Goal: Task Accomplishment & Management: Use online tool/utility

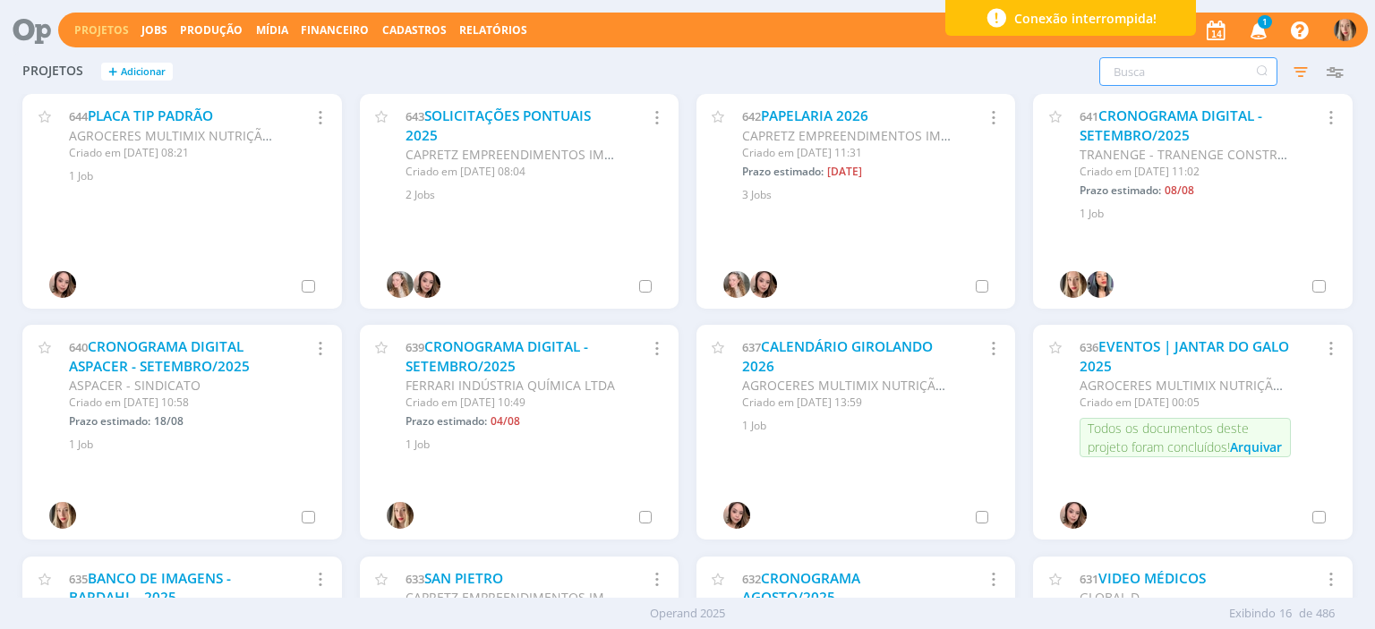
click at [1146, 74] on input "text" at bounding box center [1188, 71] width 178 height 29
type input "quintal acabamentos"
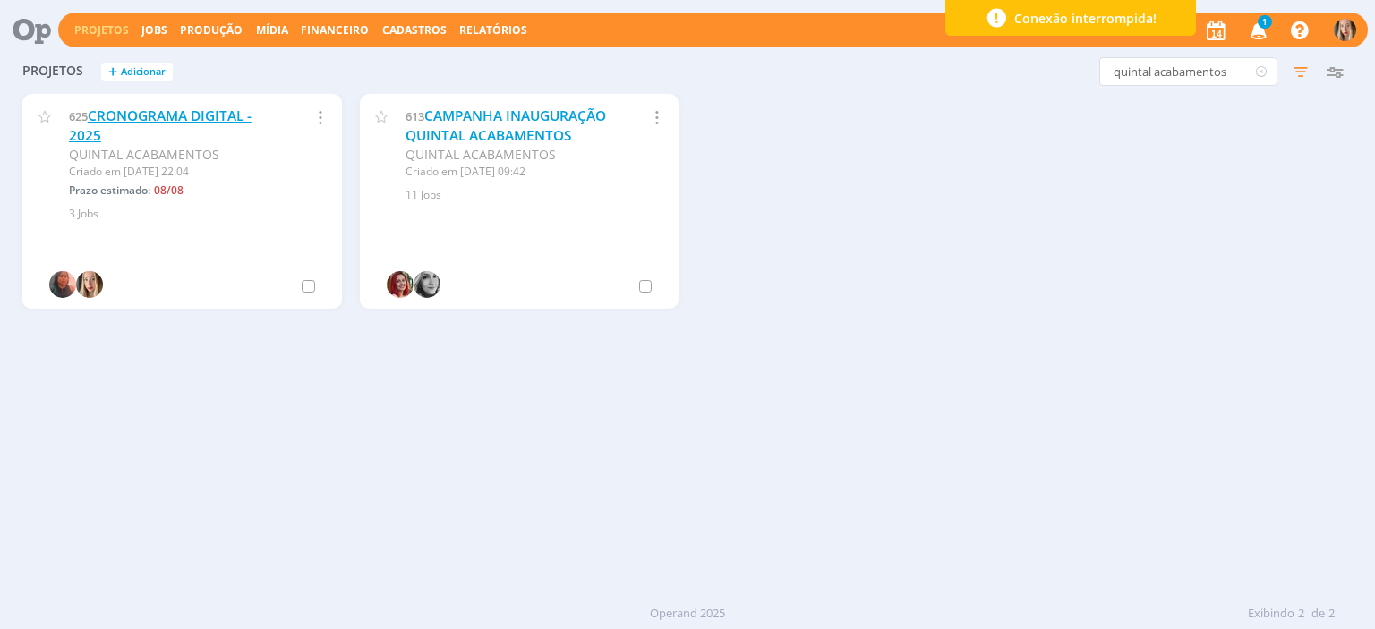
click at [230, 117] on link "CRONOGRAMA DIGITAL - 2025" at bounding box center [160, 126] width 183 height 38
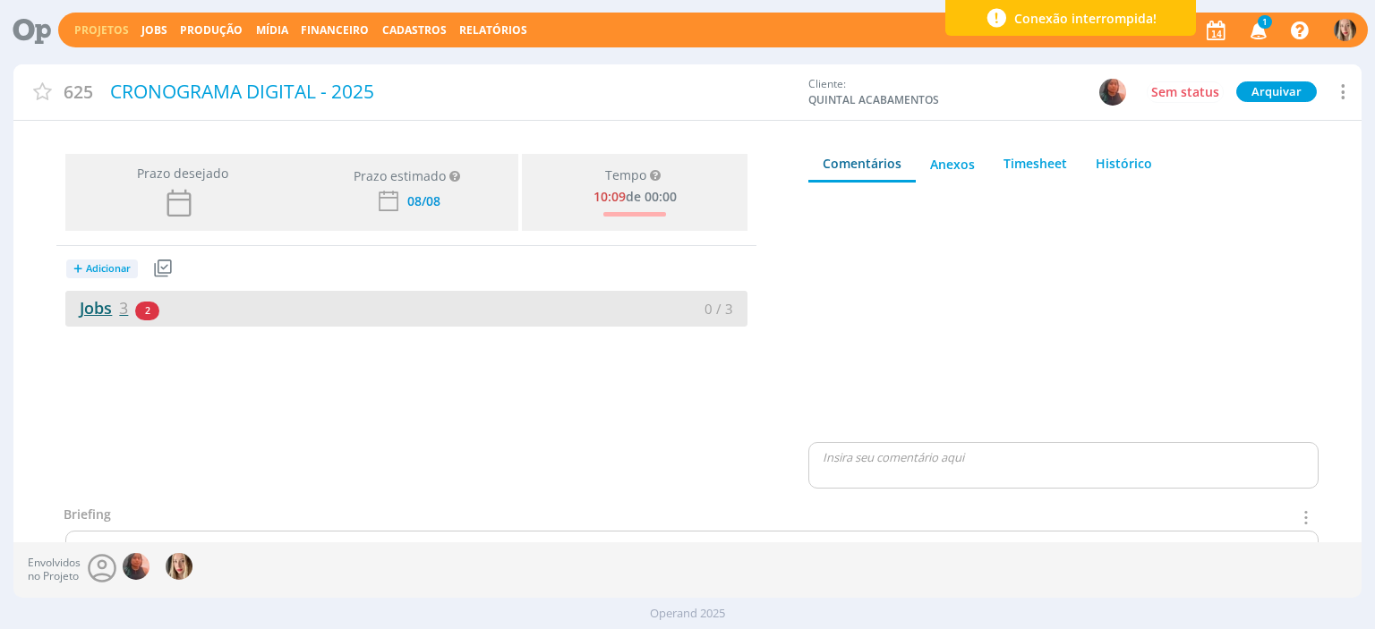
click at [121, 311] on span "3" at bounding box center [123, 307] width 9 height 21
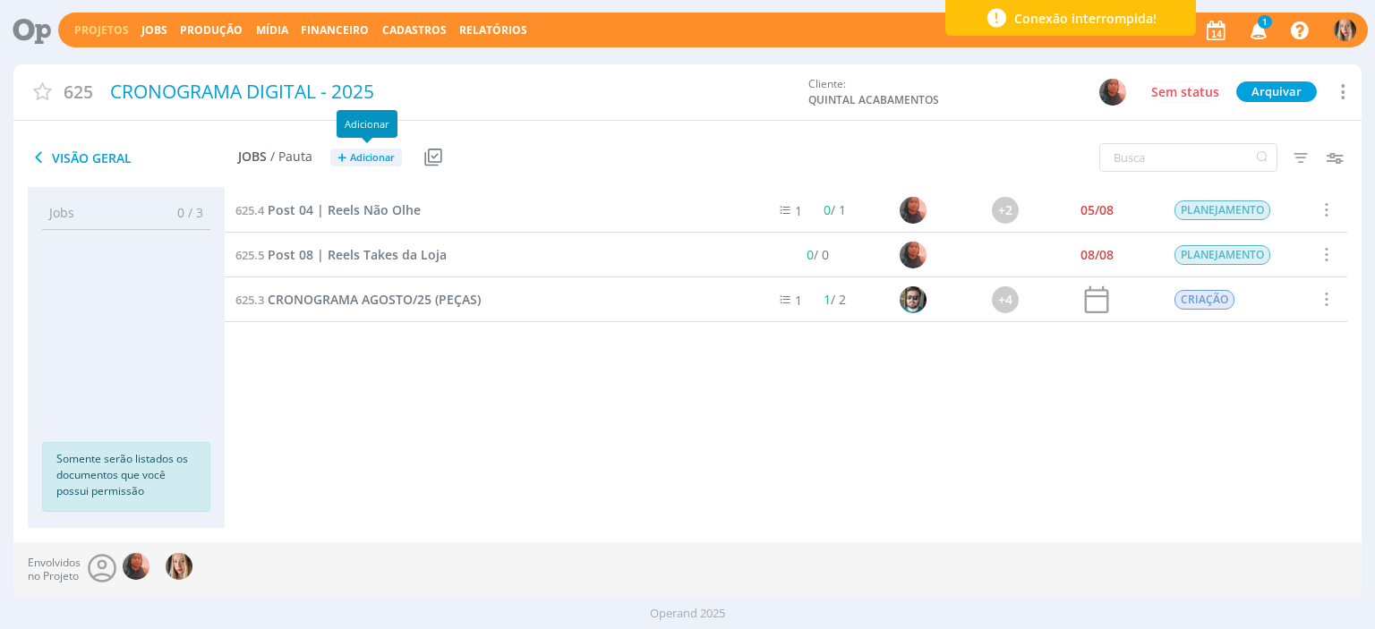
click at [368, 155] on span "Adicionar" at bounding box center [372, 158] width 45 height 12
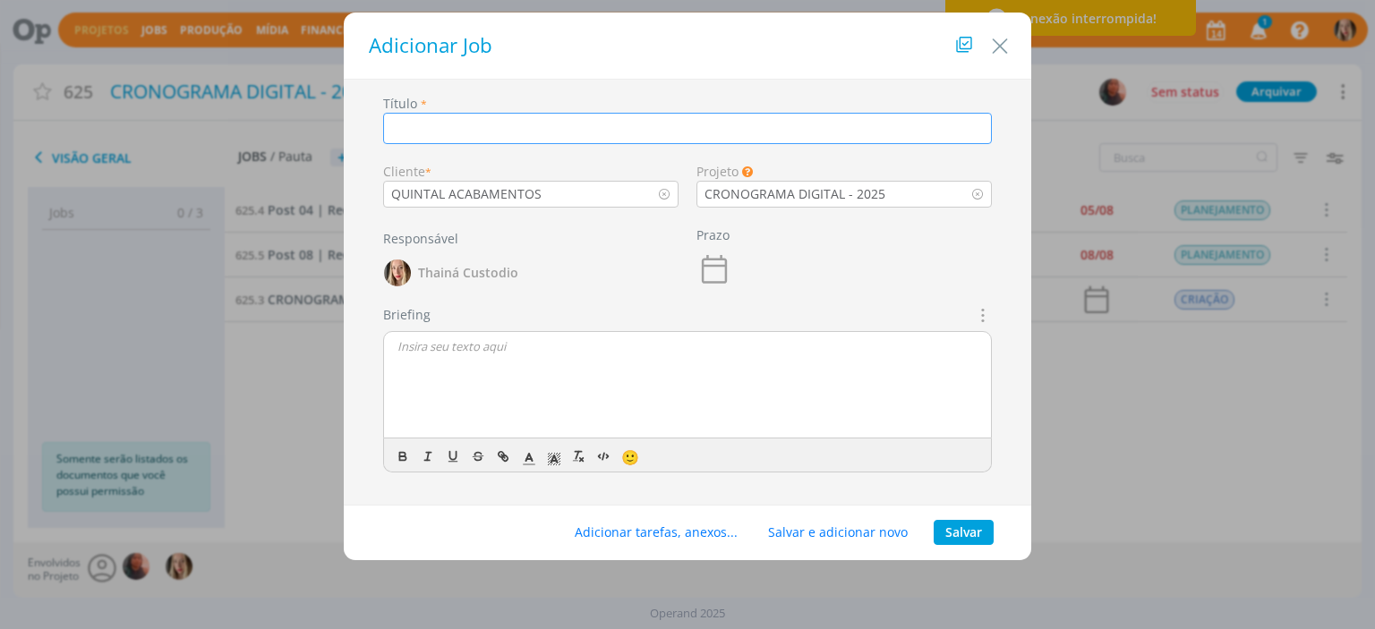
click at [520, 130] on input "dialog" at bounding box center [687, 128] width 609 height 31
click at [980, 310] on icon "dialog" at bounding box center [981, 314] width 20 height 21
type input "DESTAQUES"
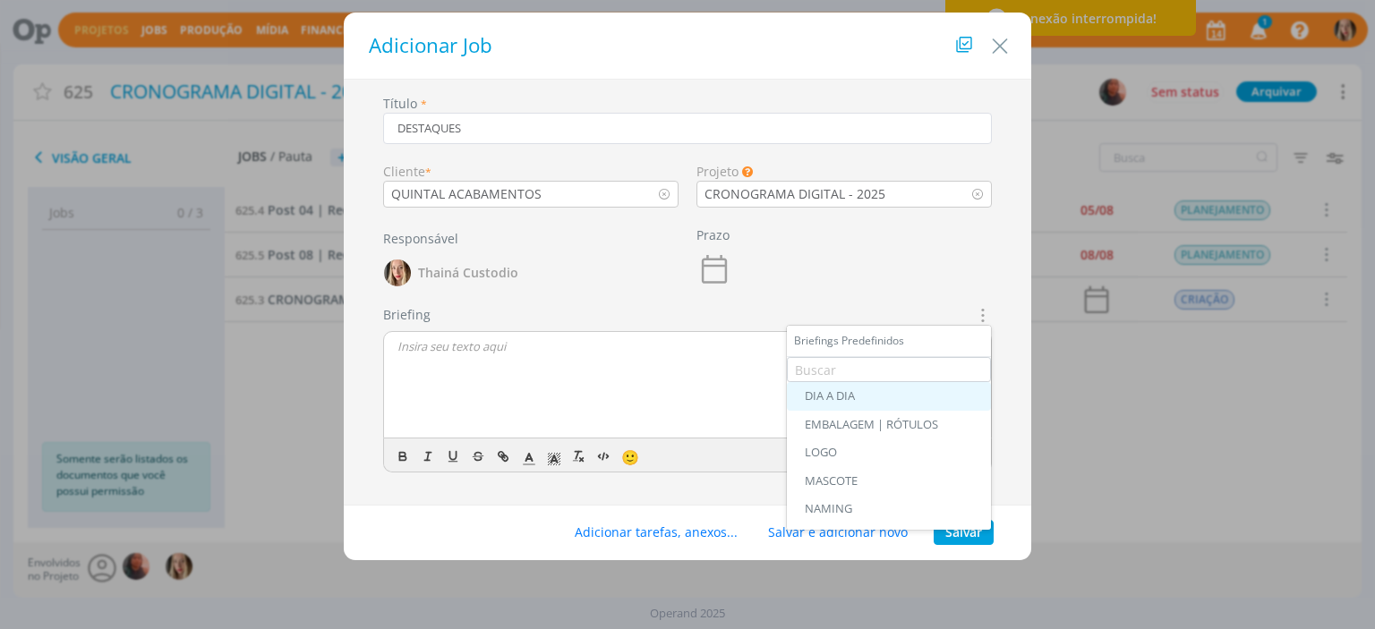
click at [866, 395] on div "DIA A DIA" at bounding box center [889, 396] width 168 height 14
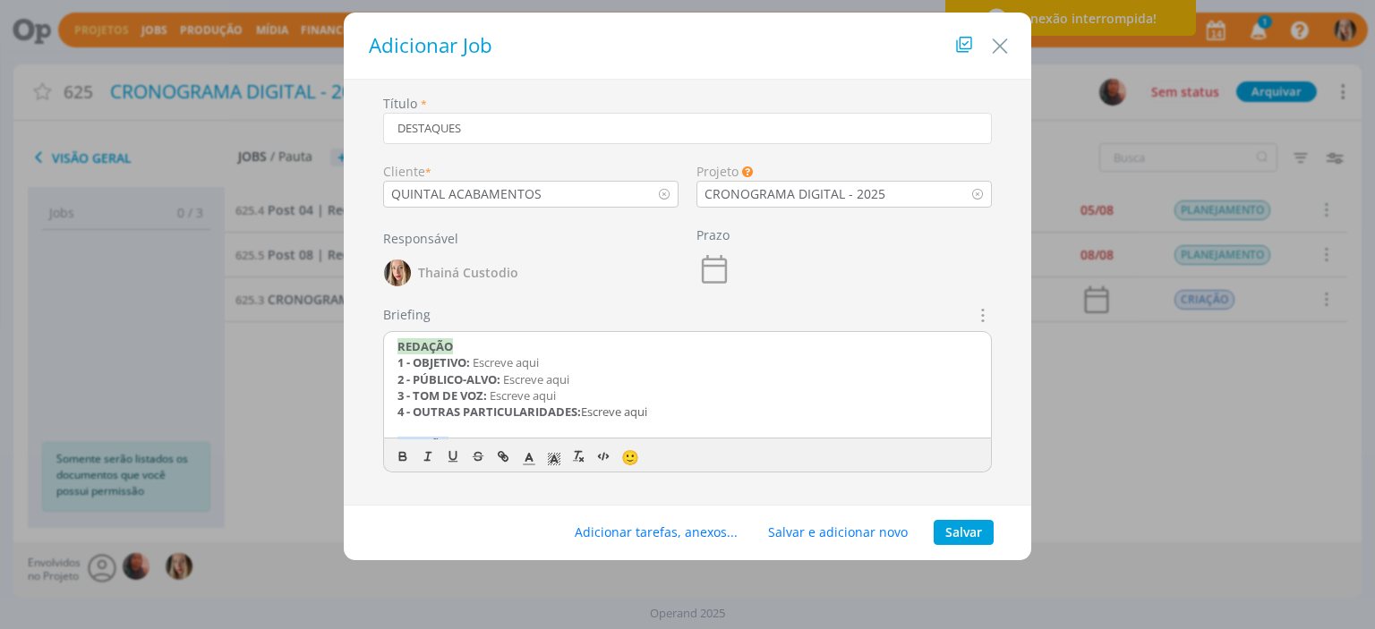
drag, startPoint x: 696, startPoint y: 413, endPoint x: 369, endPoint y: 336, distance: 336.7
click at [369, 336] on div "Título * DESTAQUES Cliente * QUINTAL ACABAMENTOS Projeto Os Jobs sem um projeto…" at bounding box center [687, 297] width 669 height 407
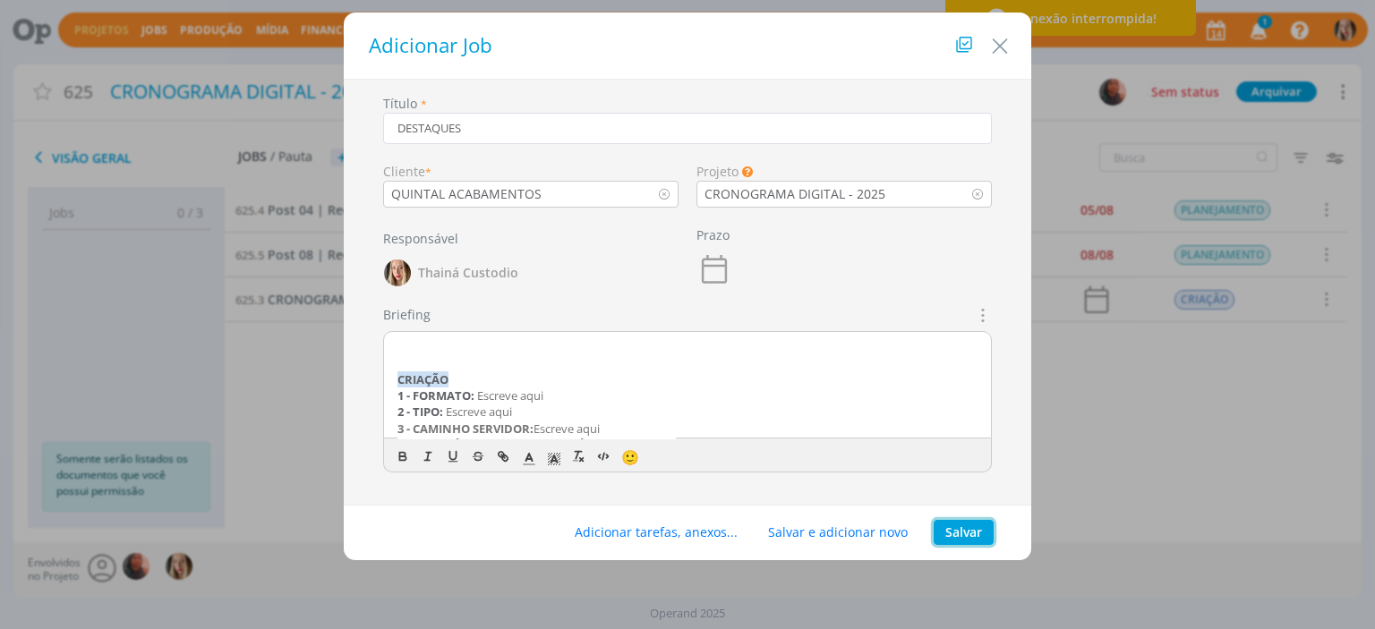
click at [956, 534] on button "Salvar" at bounding box center [963, 532] width 60 height 25
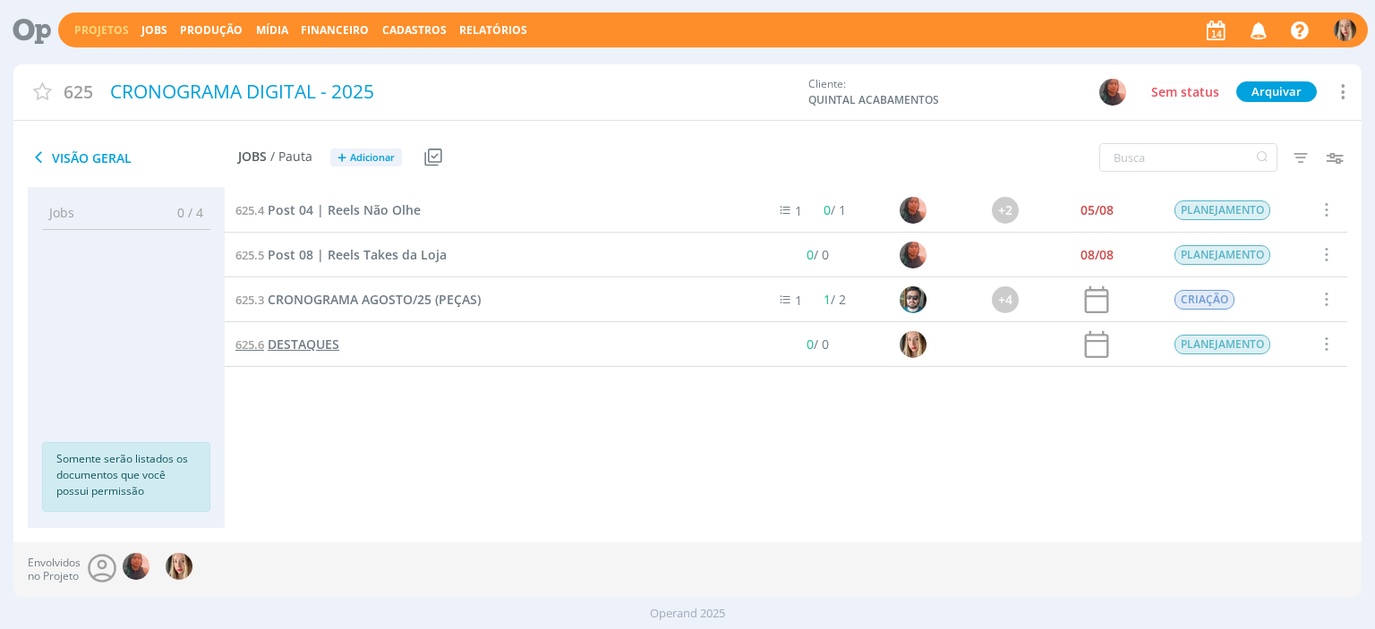
click at [329, 345] on span "DESTAQUES" at bounding box center [304, 344] width 72 height 17
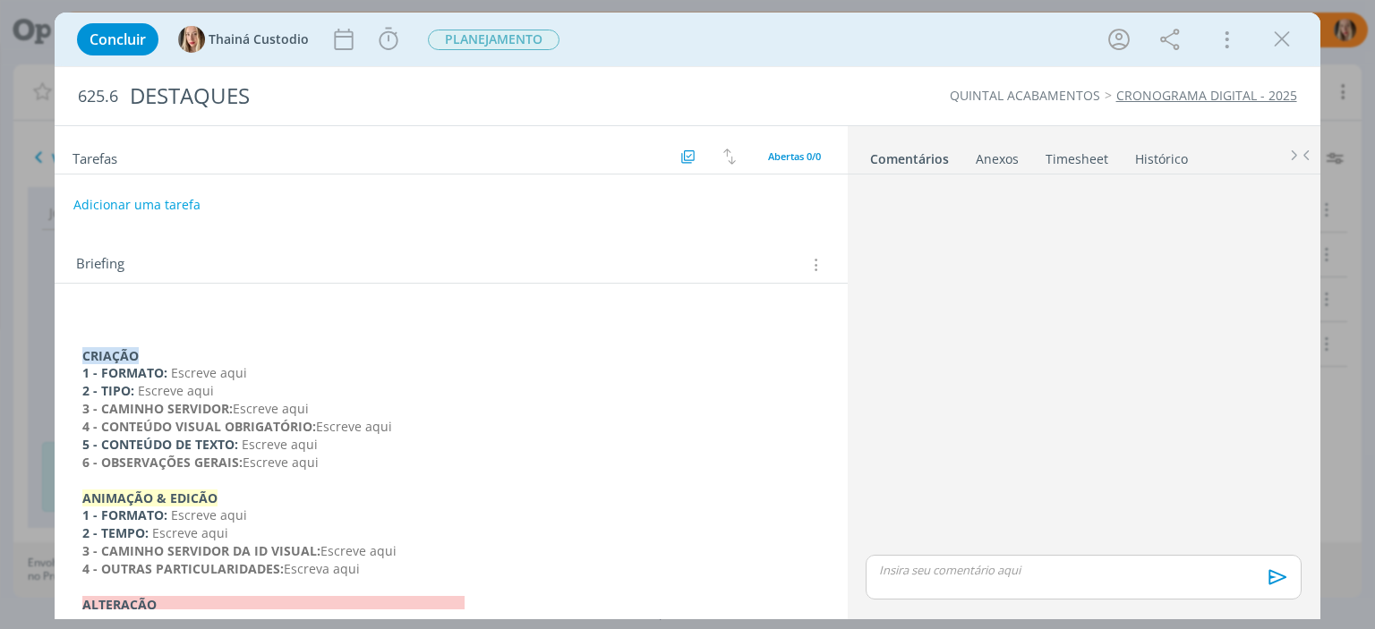
click at [78, 346] on div "CRIAÇÃO 1 - FORMATO: Escreve aqui 2 - TIPO: Escreve aqui 3 - CAMINHO SERVIDOR: …" at bounding box center [450, 480] width 763 height 351
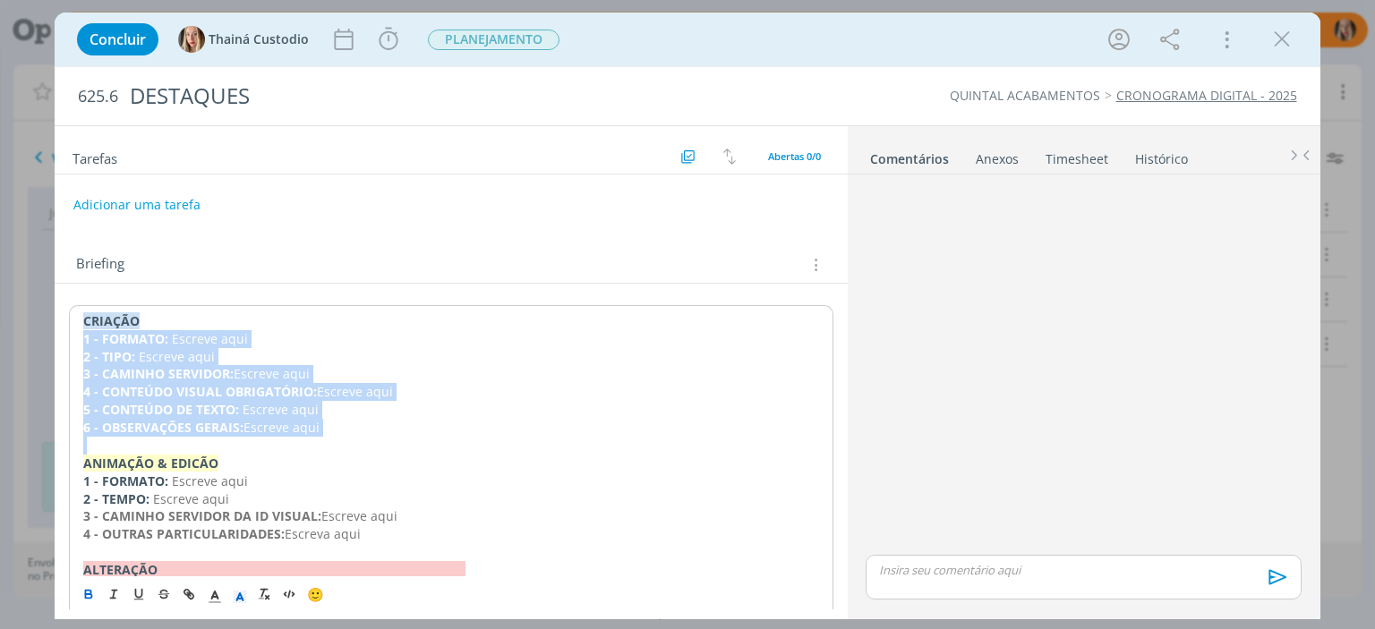
drag, startPoint x: 81, startPoint y: 339, endPoint x: 323, endPoint y: 435, distance: 260.8
click at [323, 435] on div "CRIAÇÃO 1 - FORMATO: Escreve aqui 2 - TIPO: Escreve aqui 3 - CAMINHO SERVIDOR: …" at bounding box center [450, 463] width 763 height 316
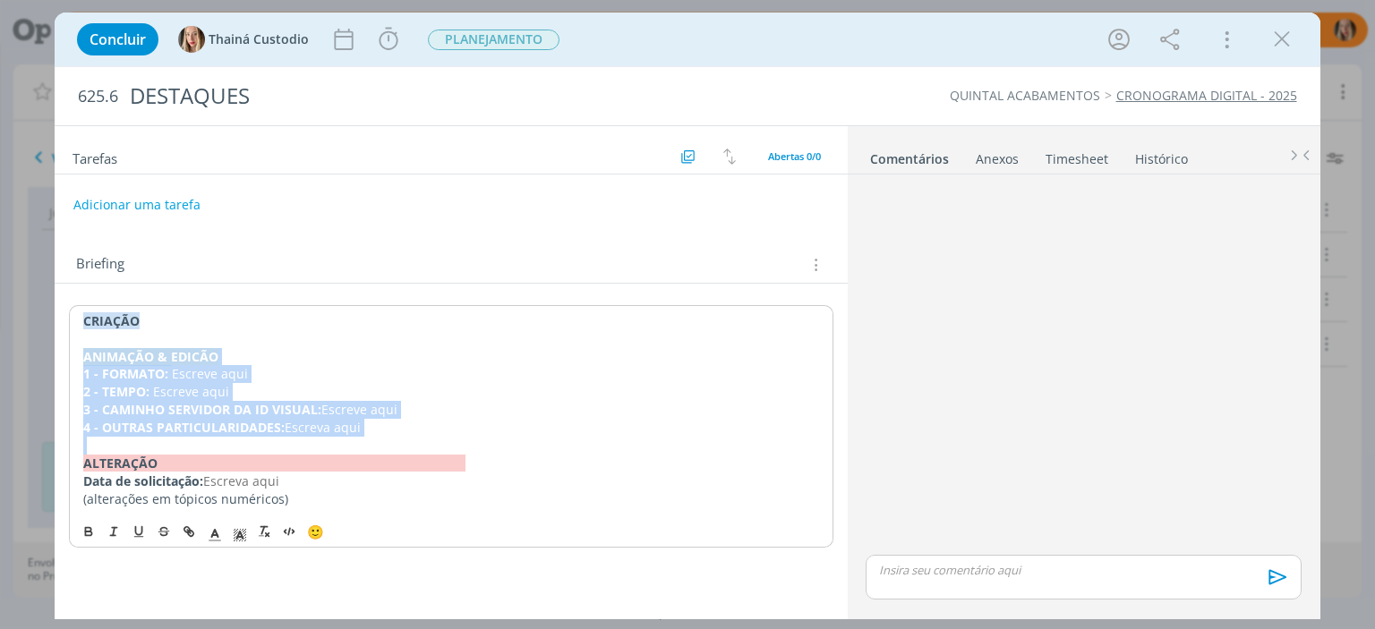
drag, startPoint x: 82, startPoint y: 357, endPoint x: 371, endPoint y: 436, distance: 298.7
click at [371, 436] on div "CRIAÇÃO ANIMAÇÃO & EDICÃO 1 - FORMATO: Escreve aqui 2 - TEMPO: Escreve aqui 3 -…" at bounding box center [450, 409] width 763 height 209
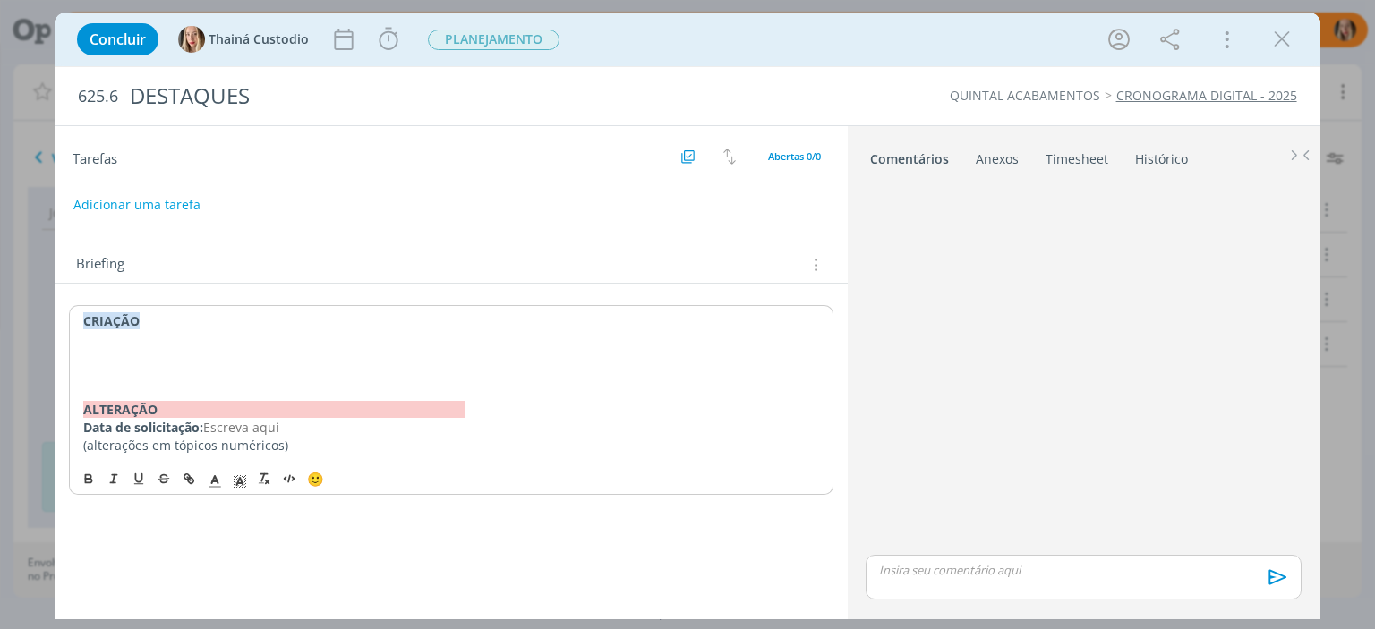
click at [119, 352] on p "dialog" at bounding box center [450, 357] width 735 height 18
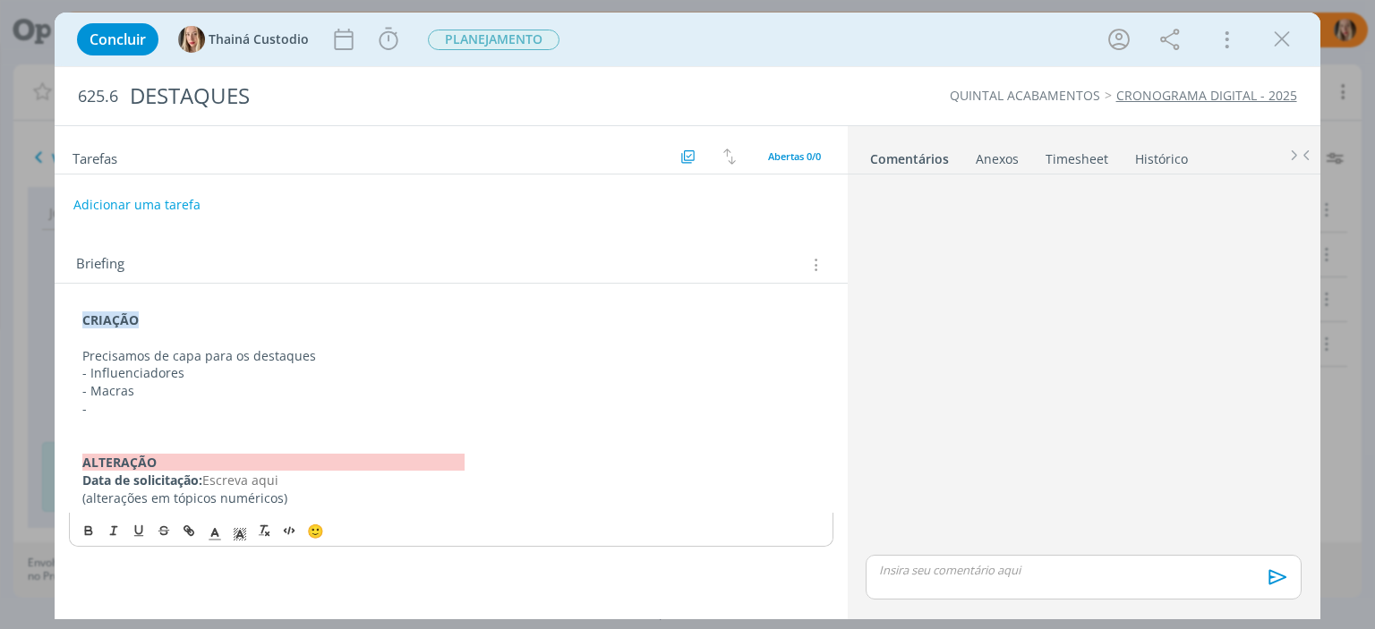
click at [98, 393] on p "- Macras" at bounding box center [450, 391] width 737 height 18
click at [103, 412] on p "-" at bounding box center [450, 409] width 737 height 18
click at [142, 209] on button "Adicionar uma tarefa" at bounding box center [135, 204] width 127 height 30
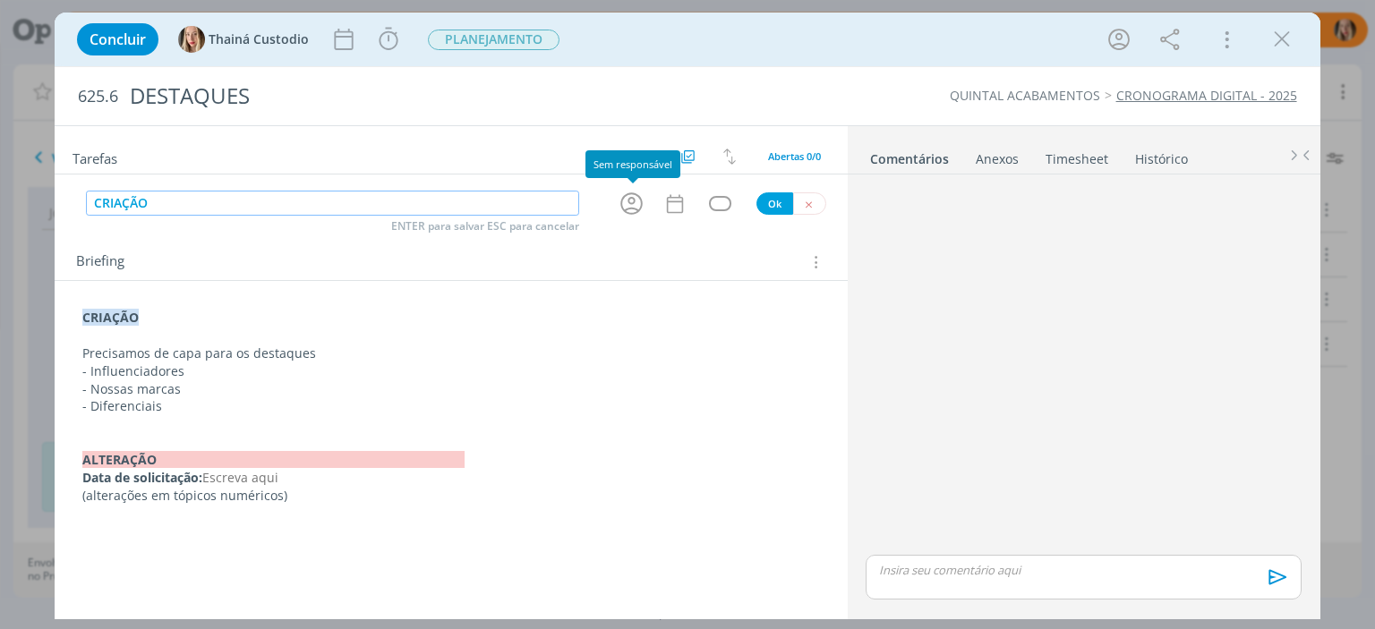
click at [627, 206] on icon "dialog" at bounding box center [632, 204] width 28 height 28
type input "CRIAÇÃO"
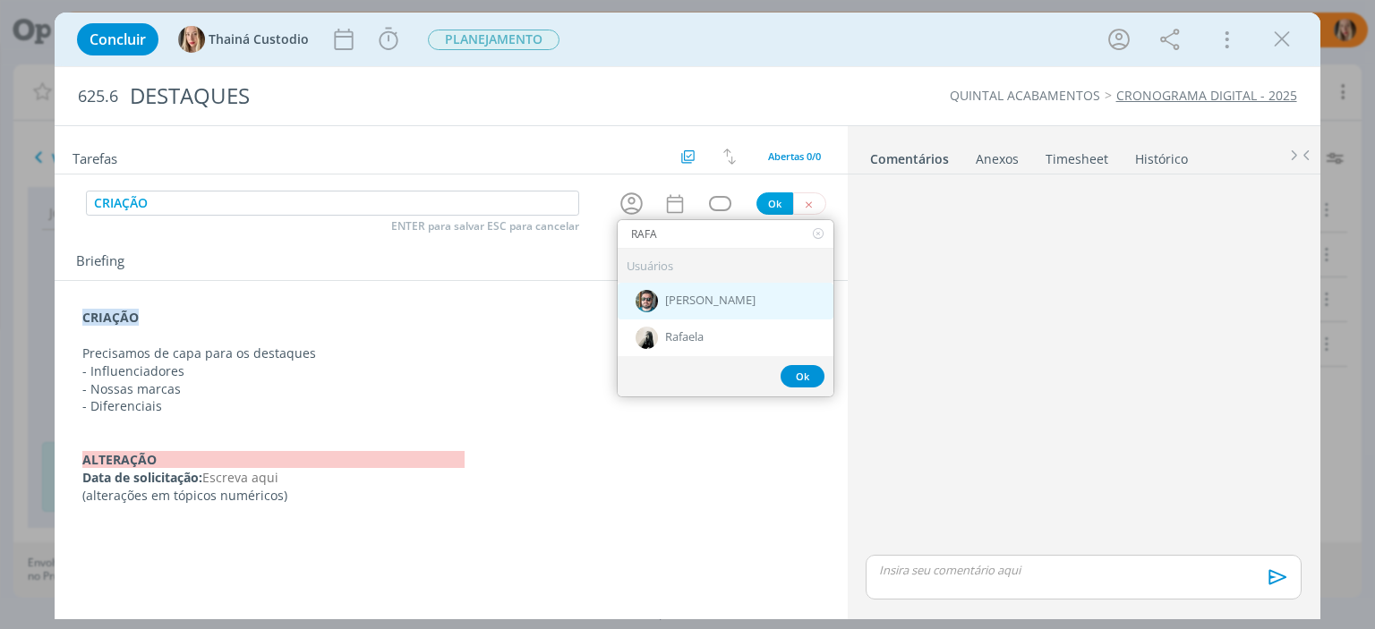
type input "RAFA"
click at [697, 314] on div "[PERSON_NAME]" at bounding box center [726, 301] width 216 height 37
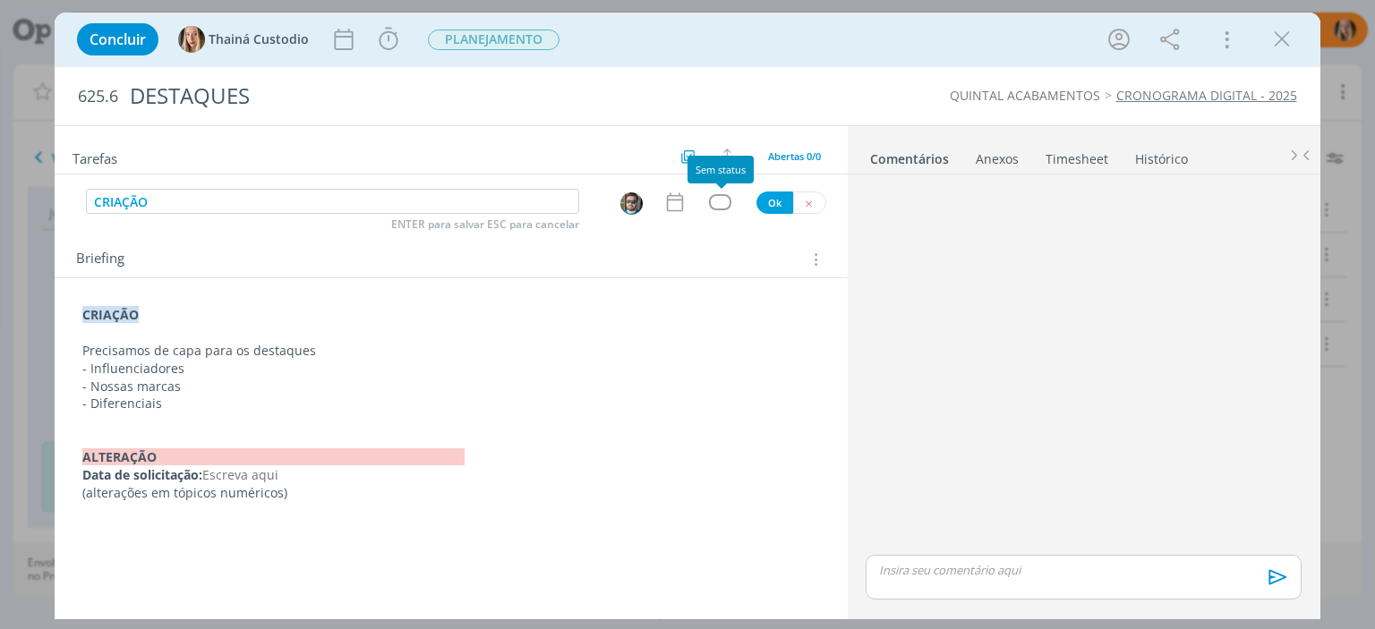
click at [718, 207] on div "dialog" at bounding box center [720, 201] width 22 height 15
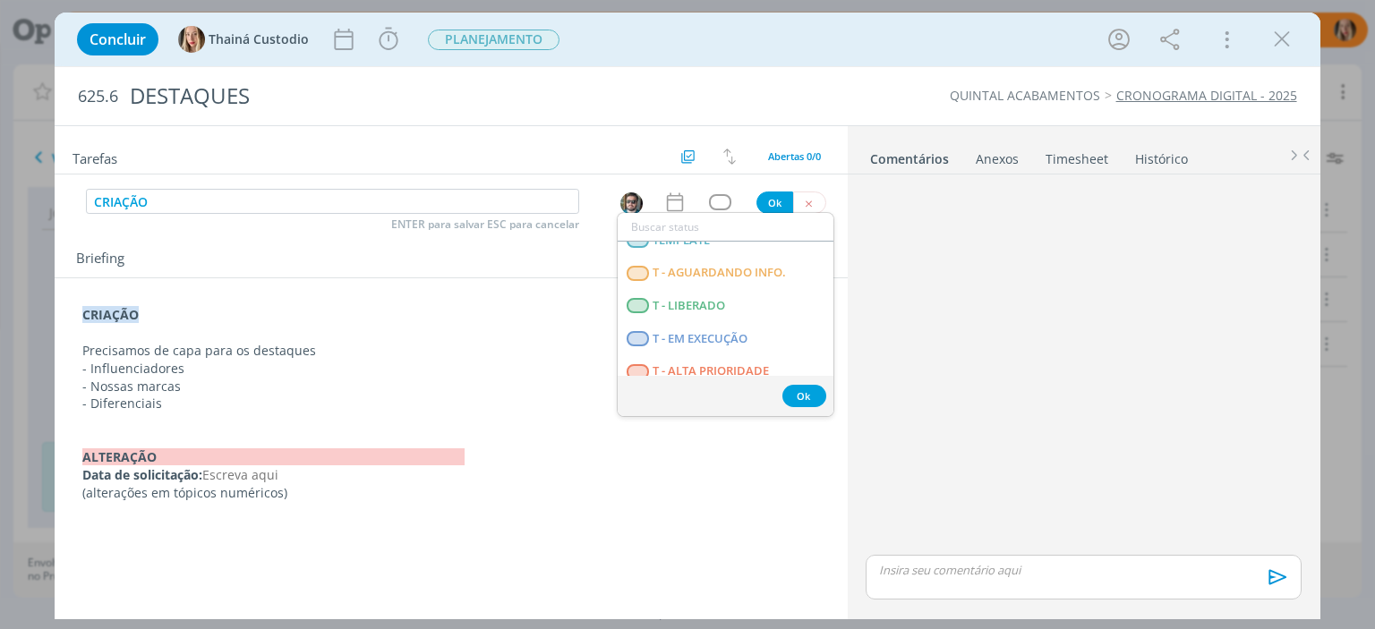
scroll to position [455, 0]
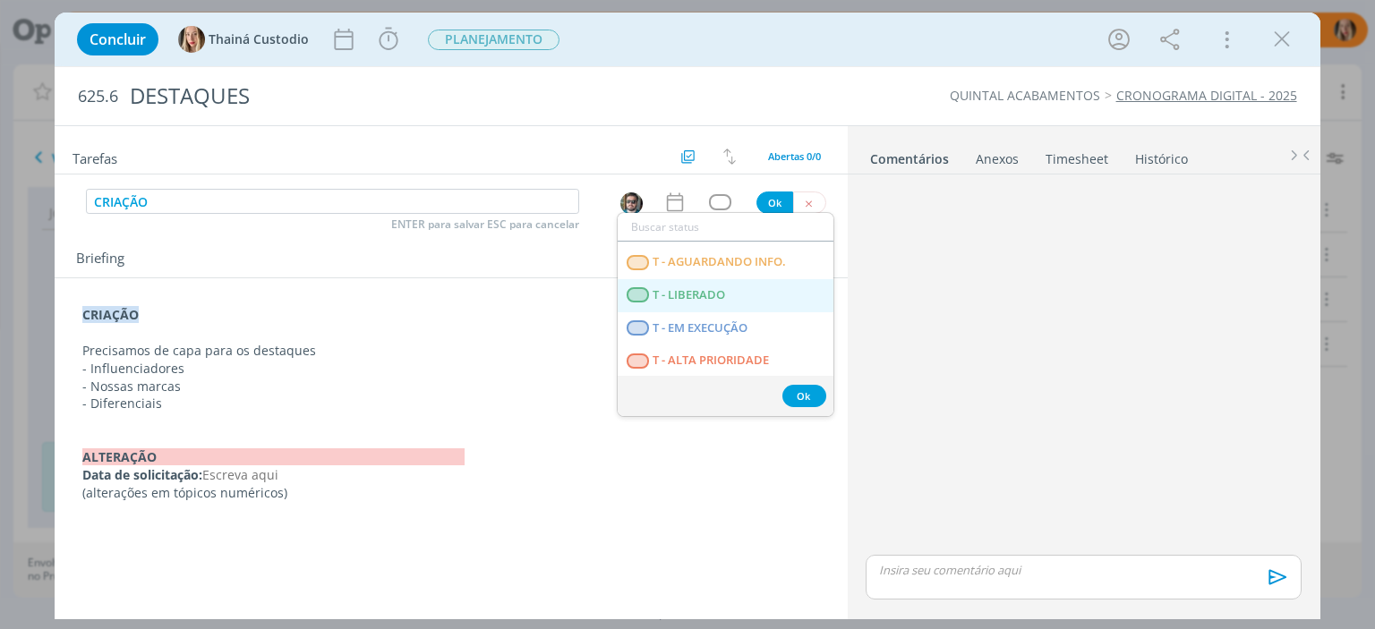
click at [731, 293] on LIBERADO "T - LIBERADO" at bounding box center [726, 295] width 216 height 33
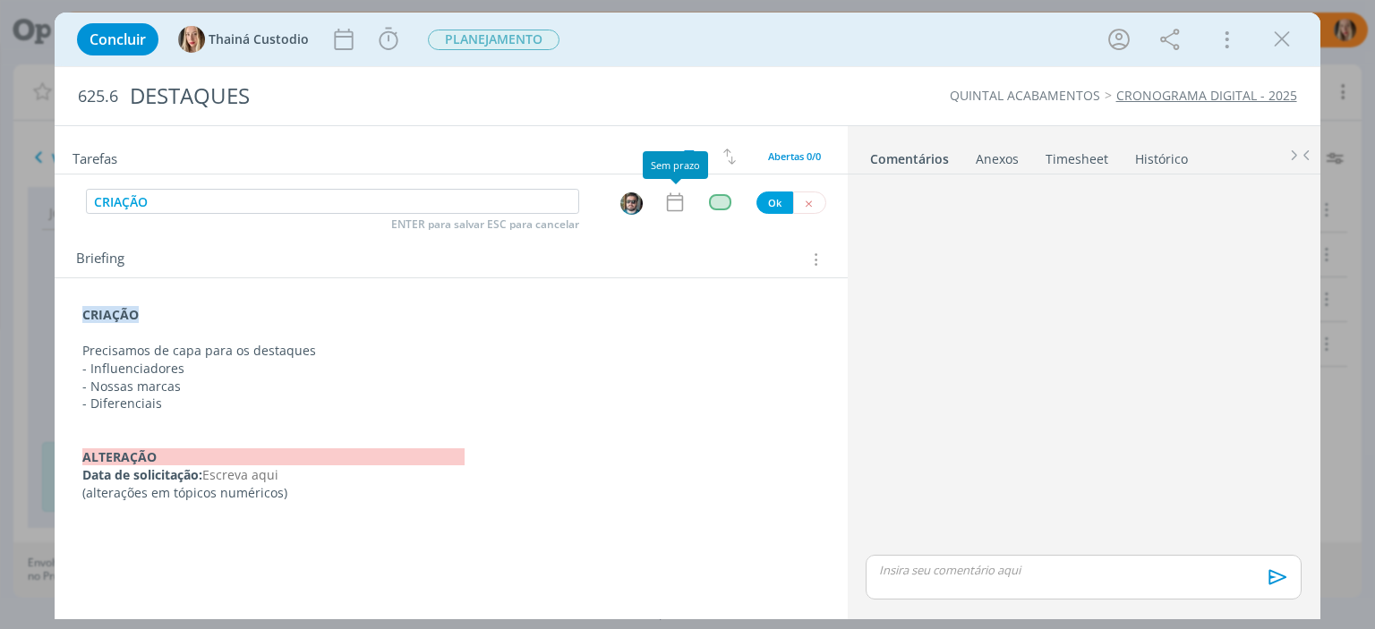
click at [678, 207] on icon "dialog" at bounding box center [674, 202] width 23 height 23
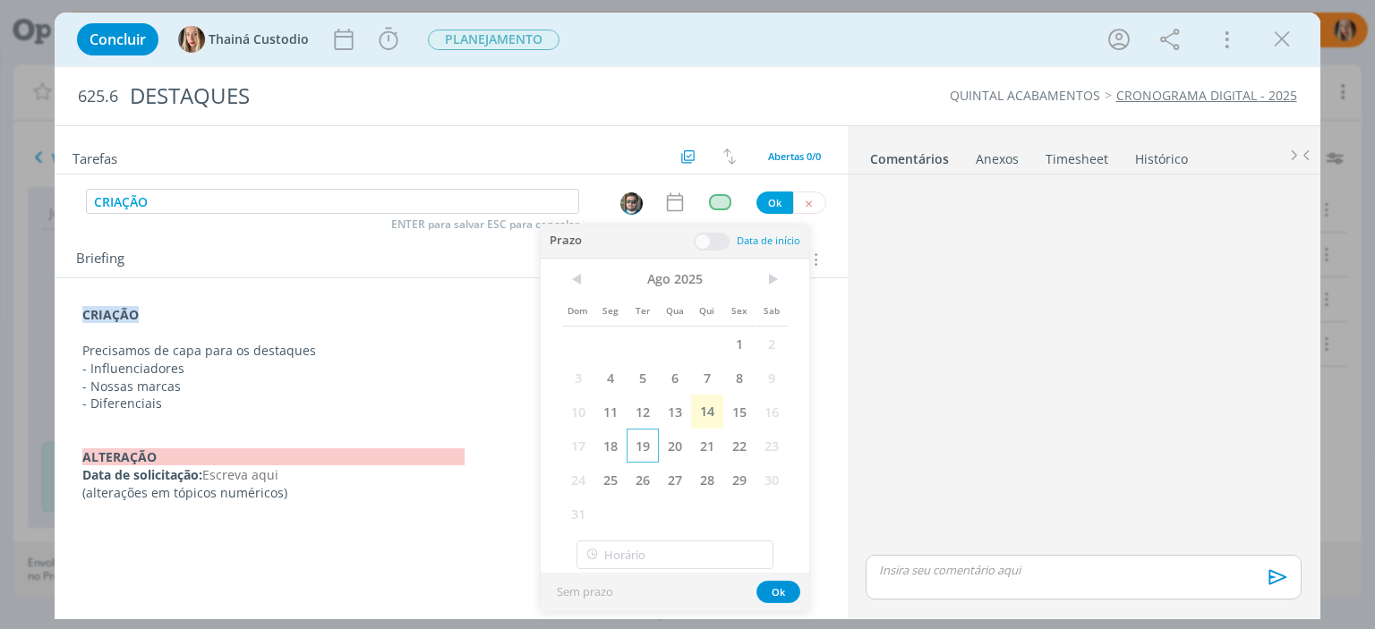
click at [626, 440] on span "19" at bounding box center [642, 446] width 32 height 34
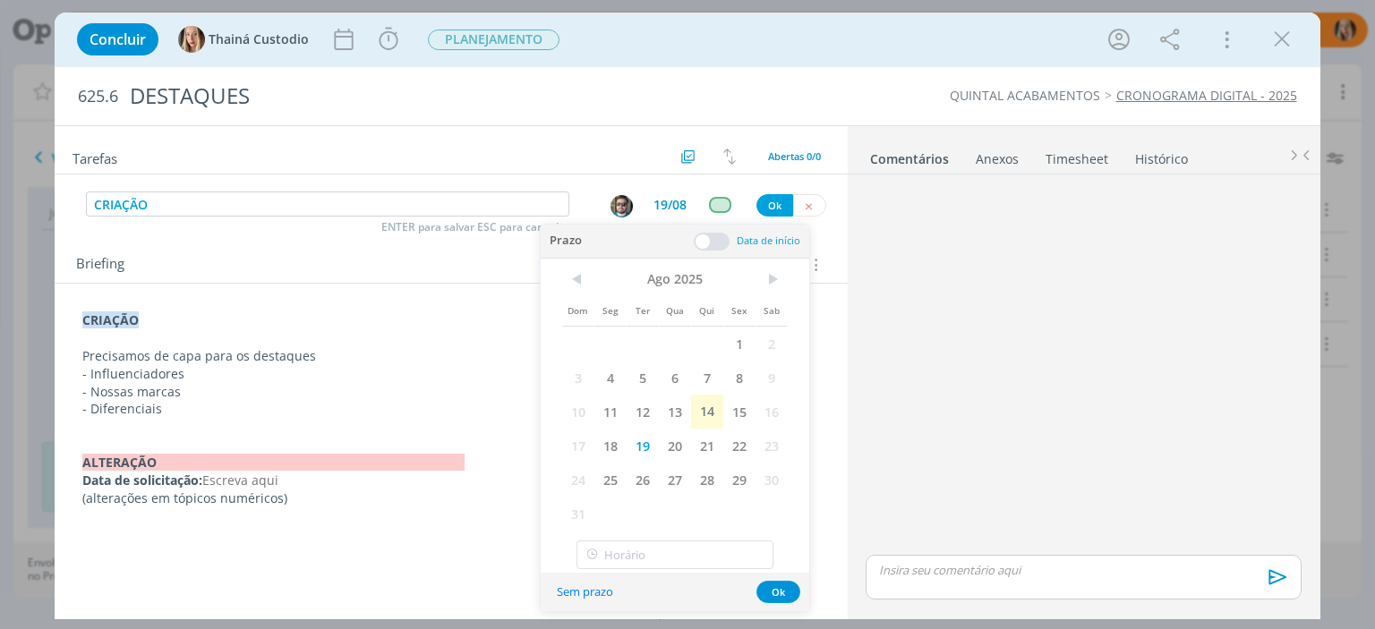
click at [626, 440] on span "19" at bounding box center [642, 446] width 32 height 34
click at [613, 440] on span "18" at bounding box center [610, 446] width 32 height 34
click at [776, 586] on button "Ok" at bounding box center [778, 592] width 44 height 22
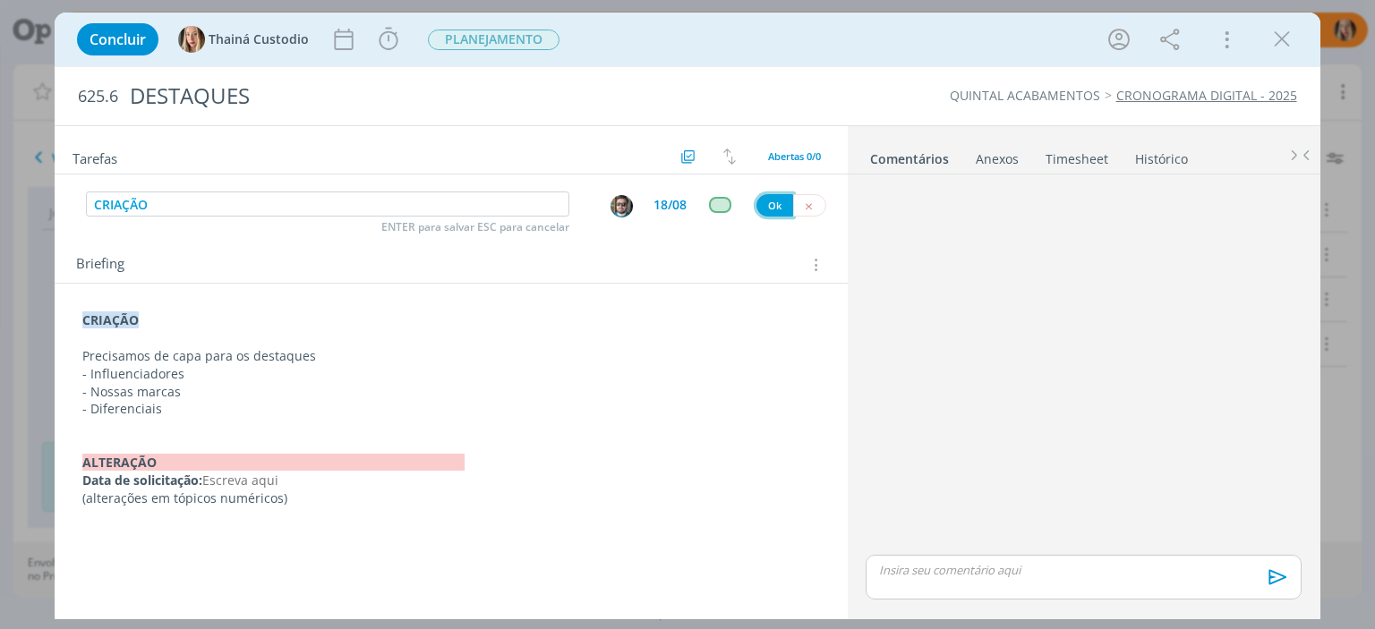
click at [775, 201] on button "Ok" at bounding box center [774, 205] width 37 height 22
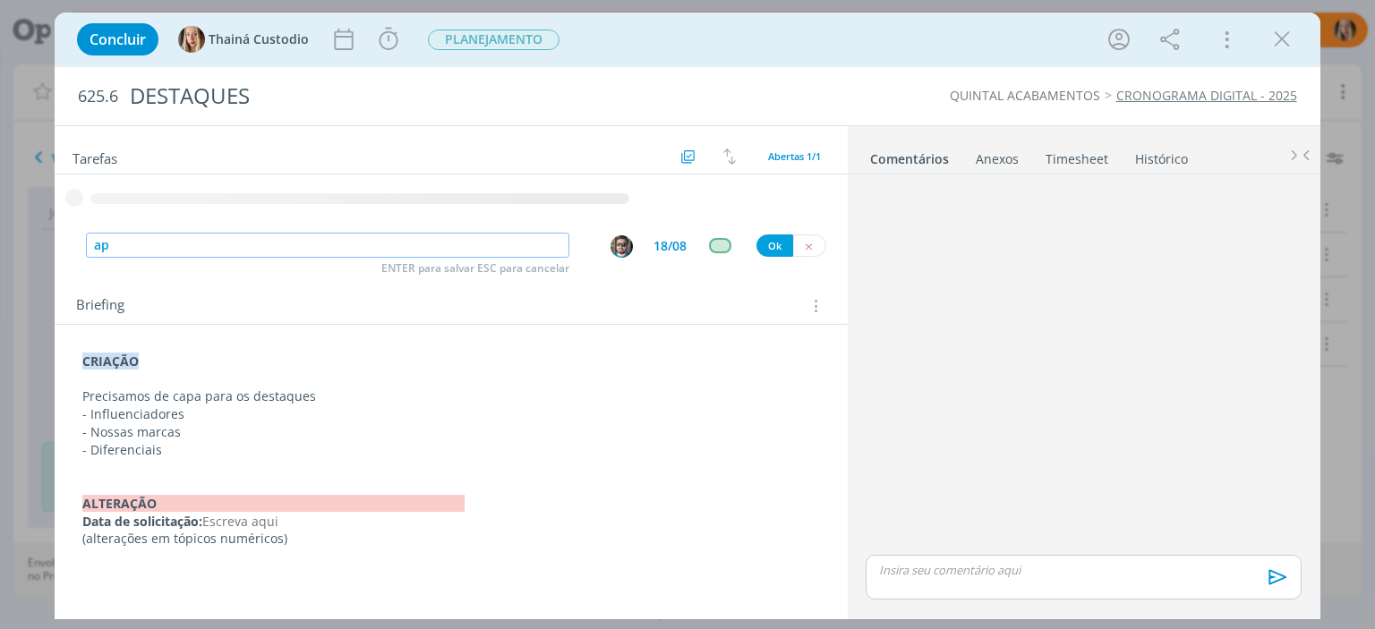
type input "a"
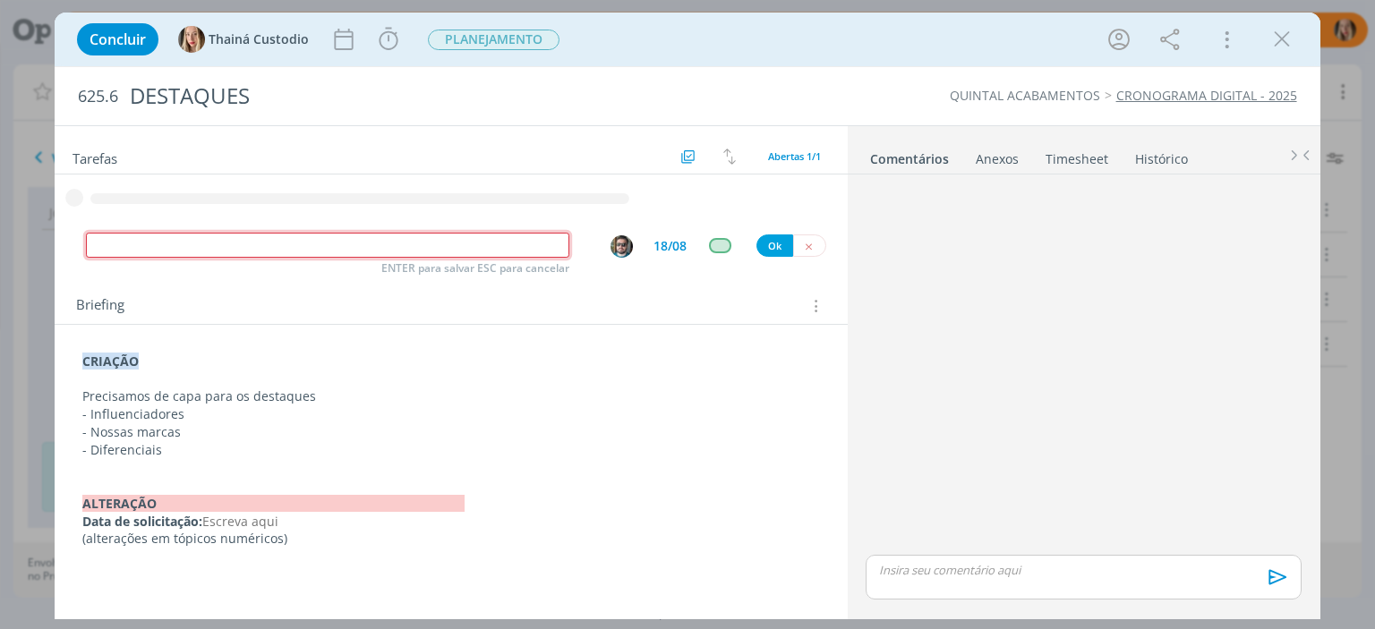
type input "a"
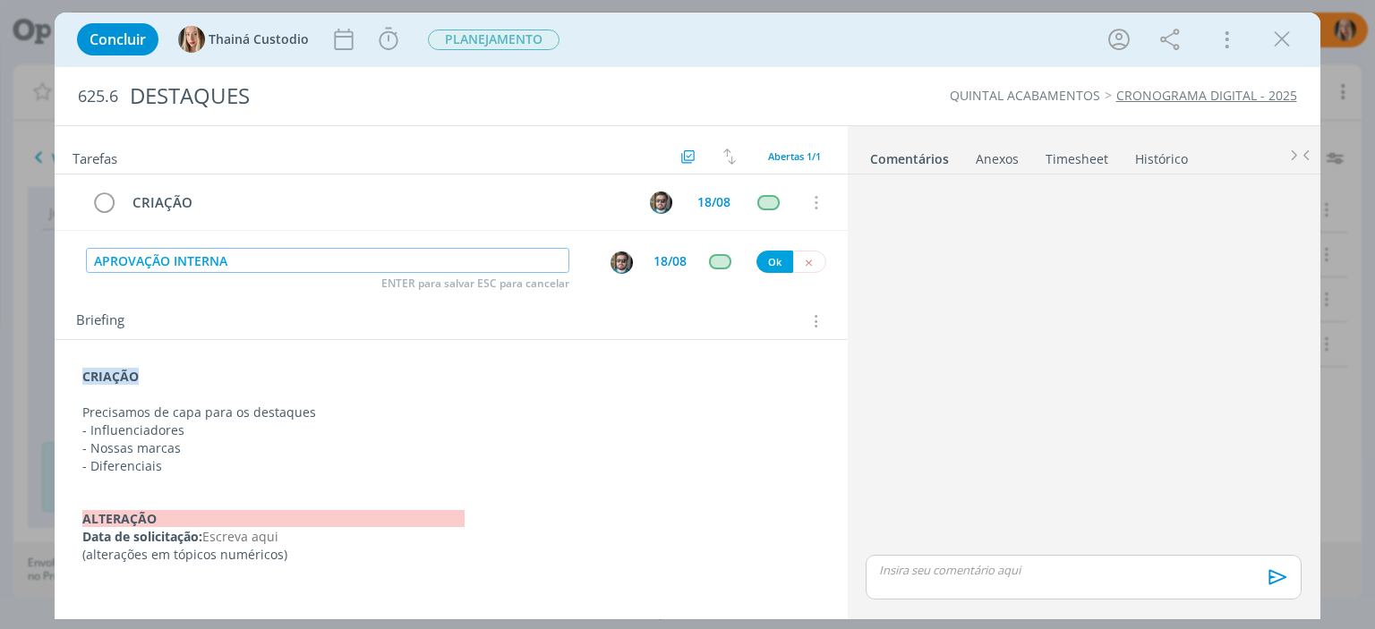
click at [619, 267] on img "dialog" at bounding box center [621, 262] width 22 height 22
type input "APROVAÇÃO INTERNA"
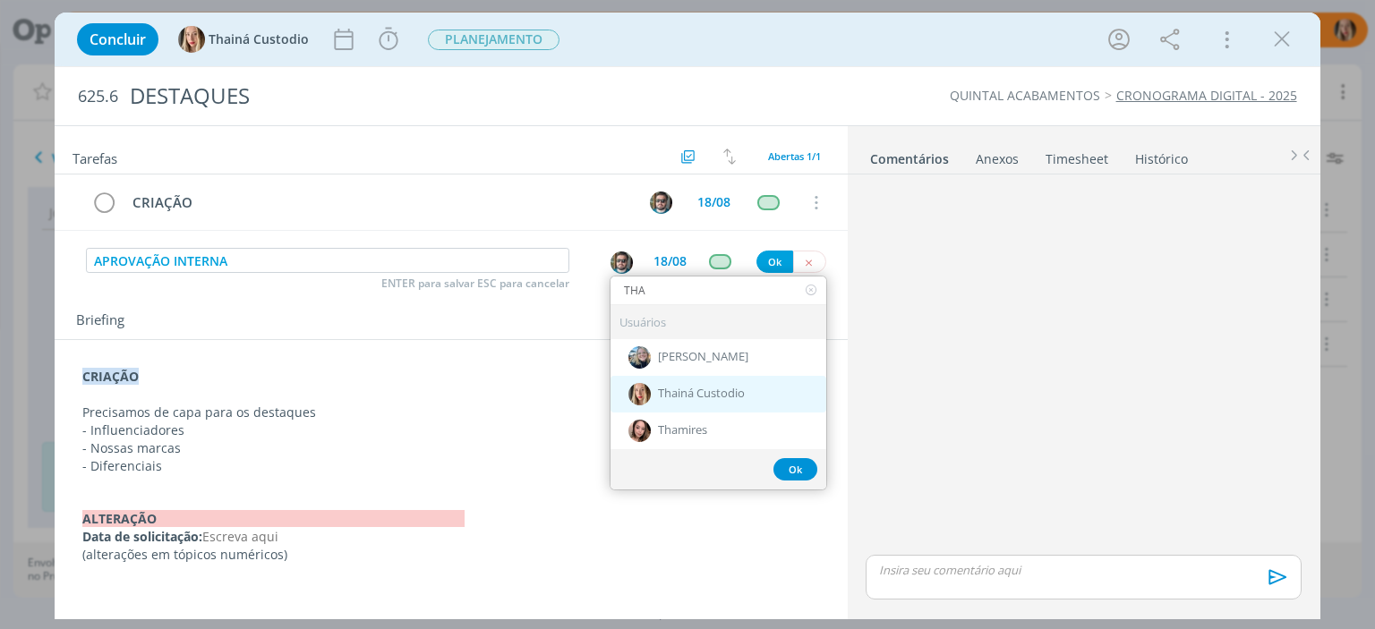
type input "THA"
click at [709, 388] on span "Thainá Custodio" at bounding box center [701, 395] width 87 height 14
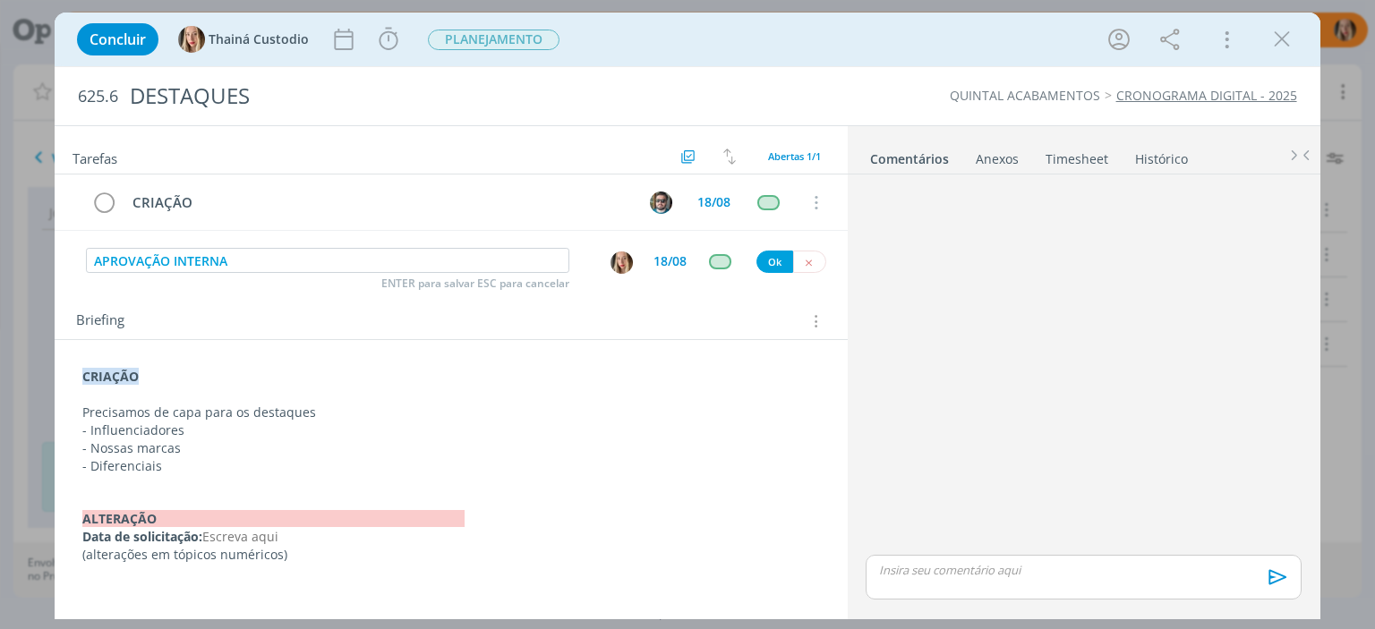
click at [720, 268] on div "APROVAÇÃO INTERNA ENTER para salvar ESC para cancelar 18/08 Ok" at bounding box center [451, 261] width 792 height 32
click at [720, 260] on div "dialog" at bounding box center [720, 261] width 22 height 15
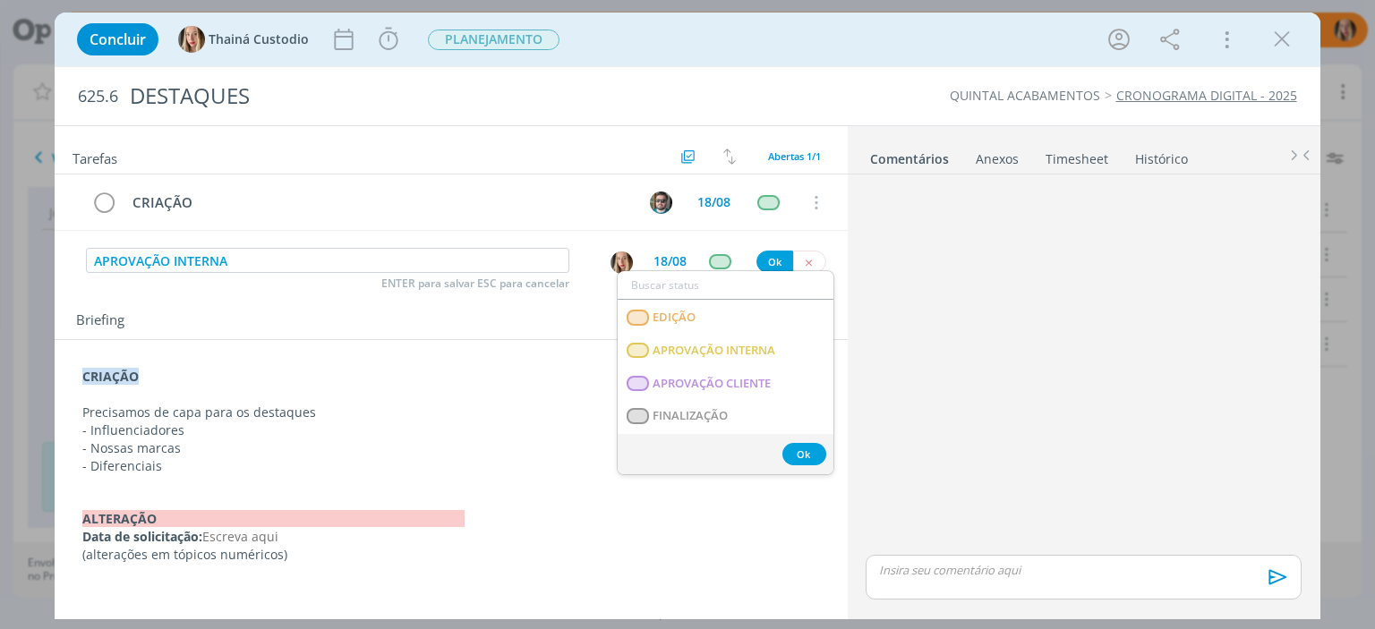
scroll to position [278, 0]
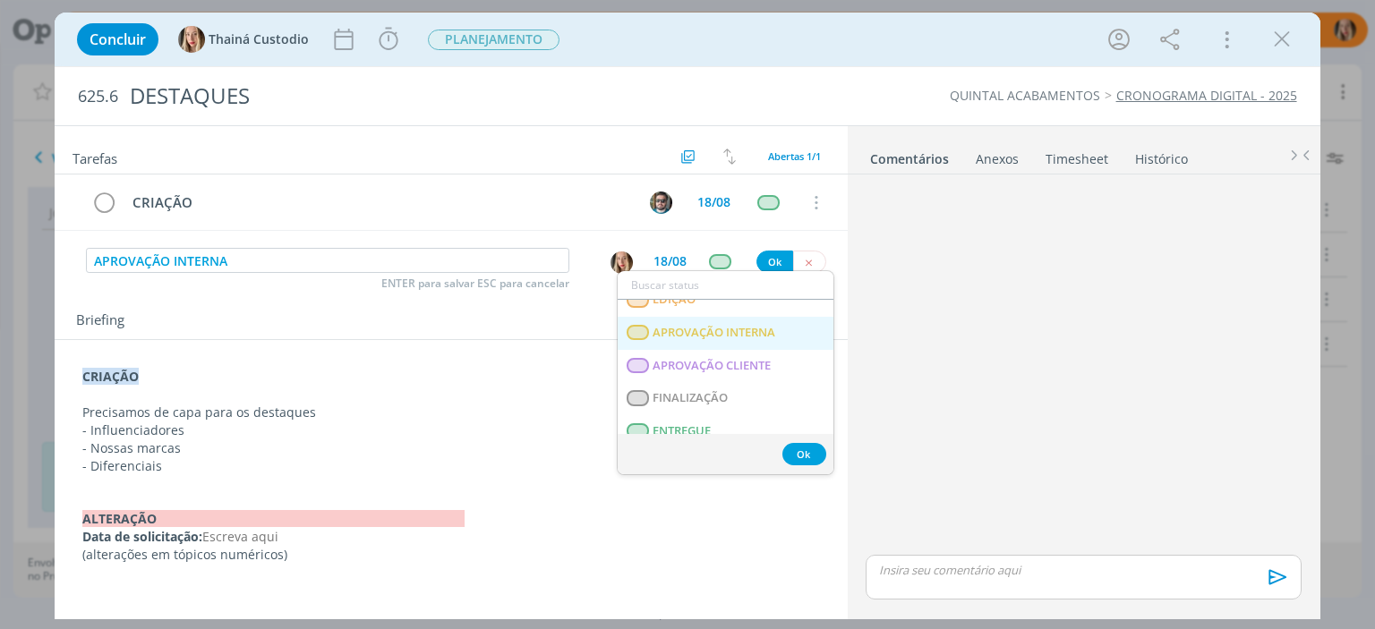
click at [777, 327] on INTERNA "APROVAÇÃO INTERNA" at bounding box center [726, 333] width 216 height 33
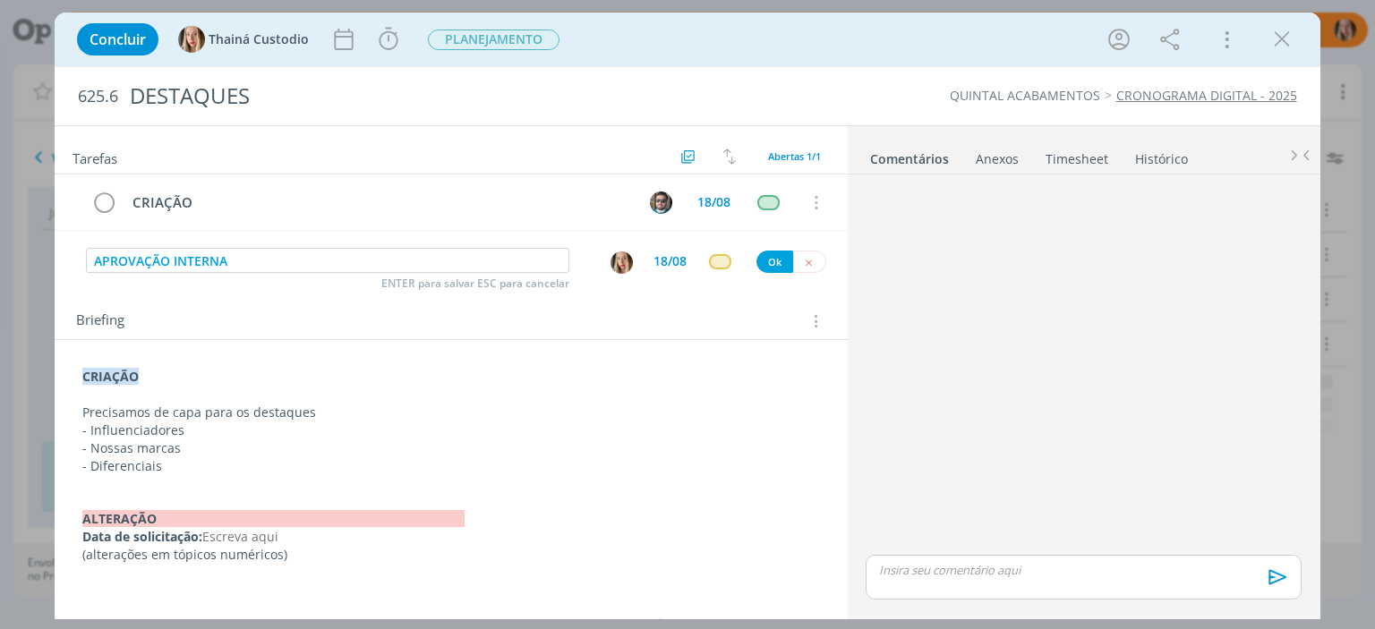
click at [672, 263] on div "18/08" at bounding box center [669, 261] width 33 height 13
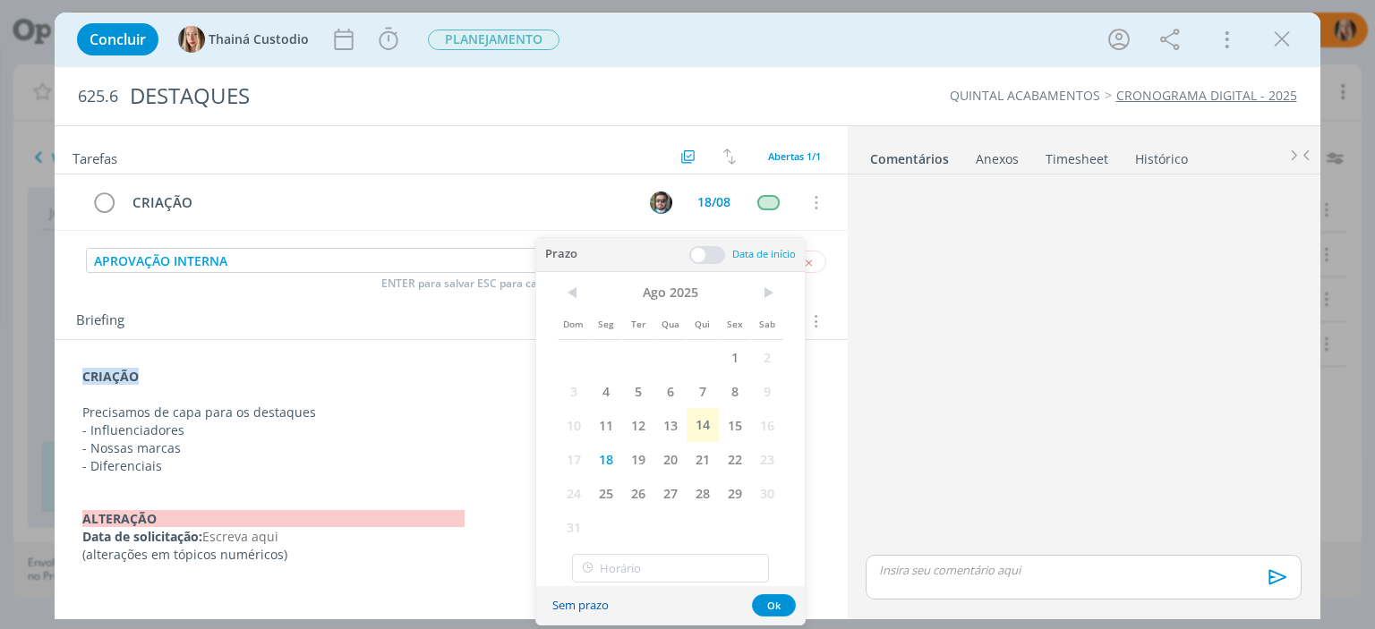
click at [573, 599] on button "Sem prazo" at bounding box center [581, 605] width 80 height 24
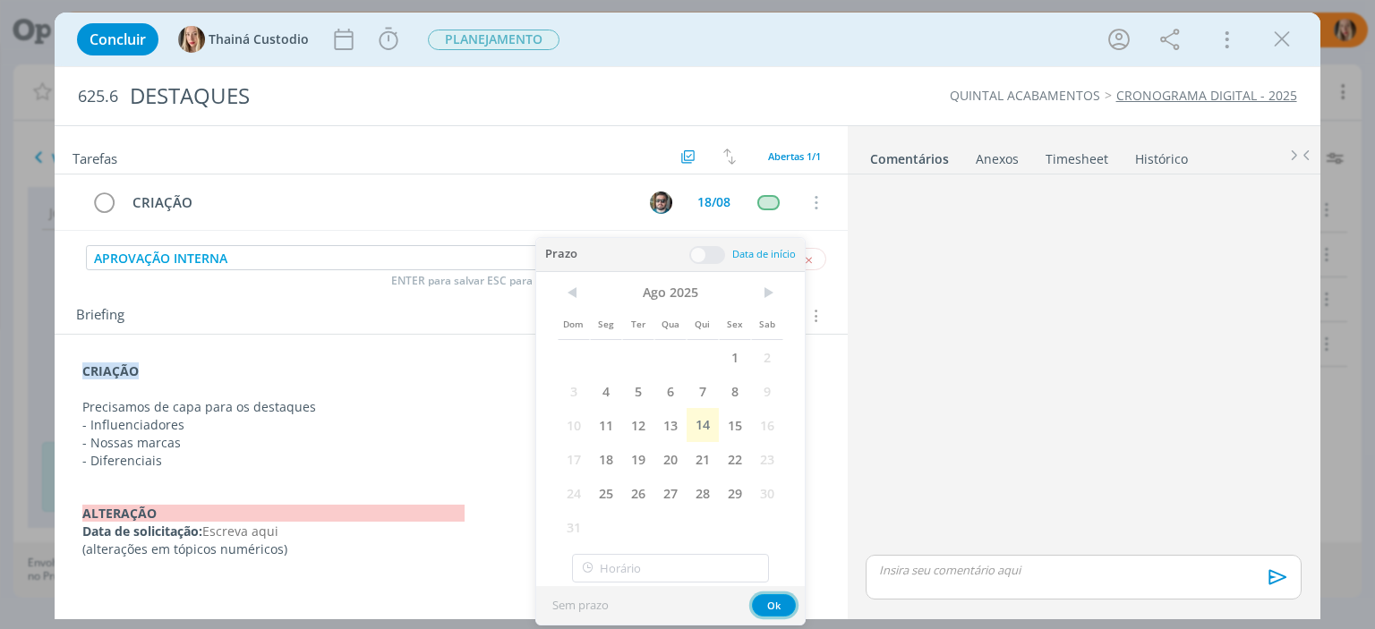
click at [780, 607] on button "Ok" at bounding box center [774, 605] width 44 height 22
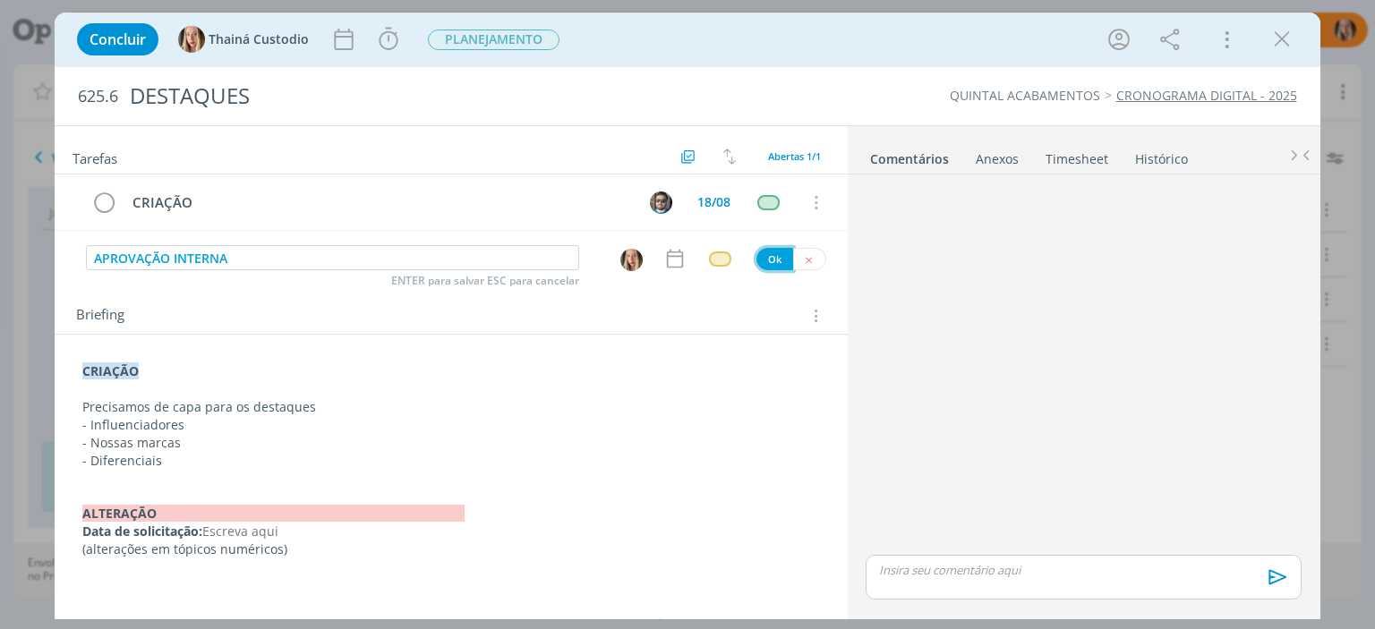
click at [770, 260] on button "Ok" at bounding box center [774, 259] width 37 height 22
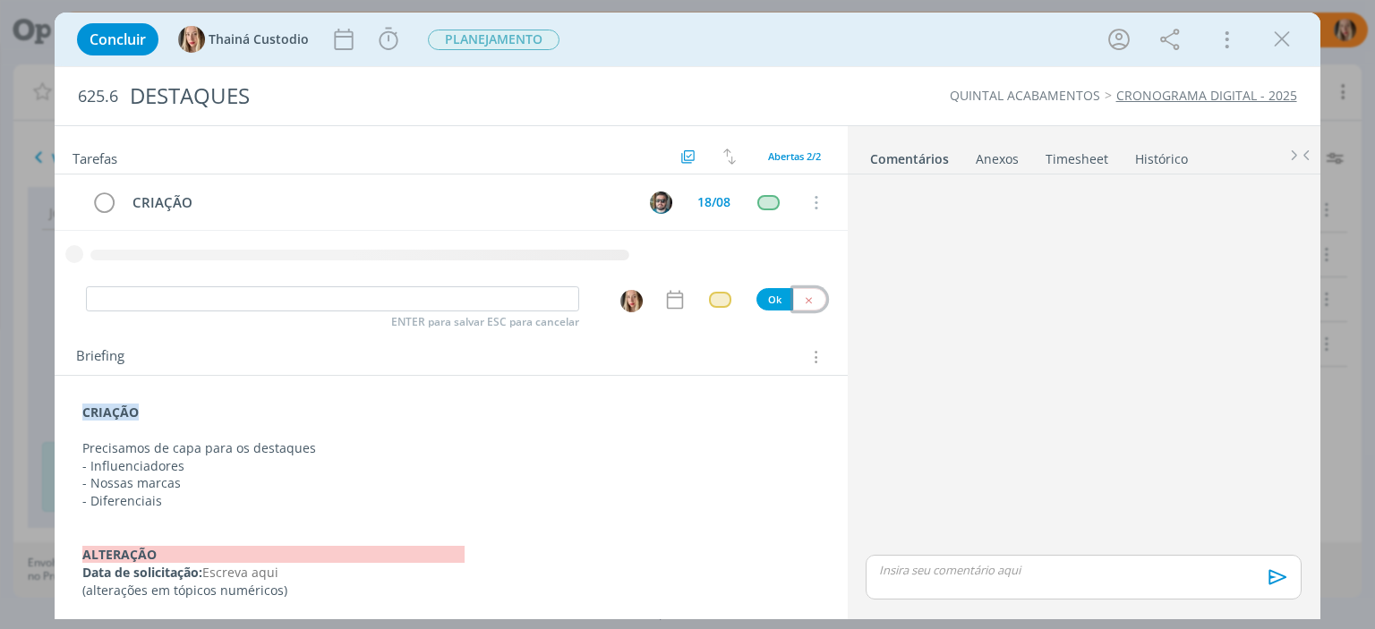
click at [814, 298] on button "dialog" at bounding box center [809, 299] width 33 height 22
click at [461, 47] on span "PLANEJAMENTO" at bounding box center [494, 40] width 132 height 21
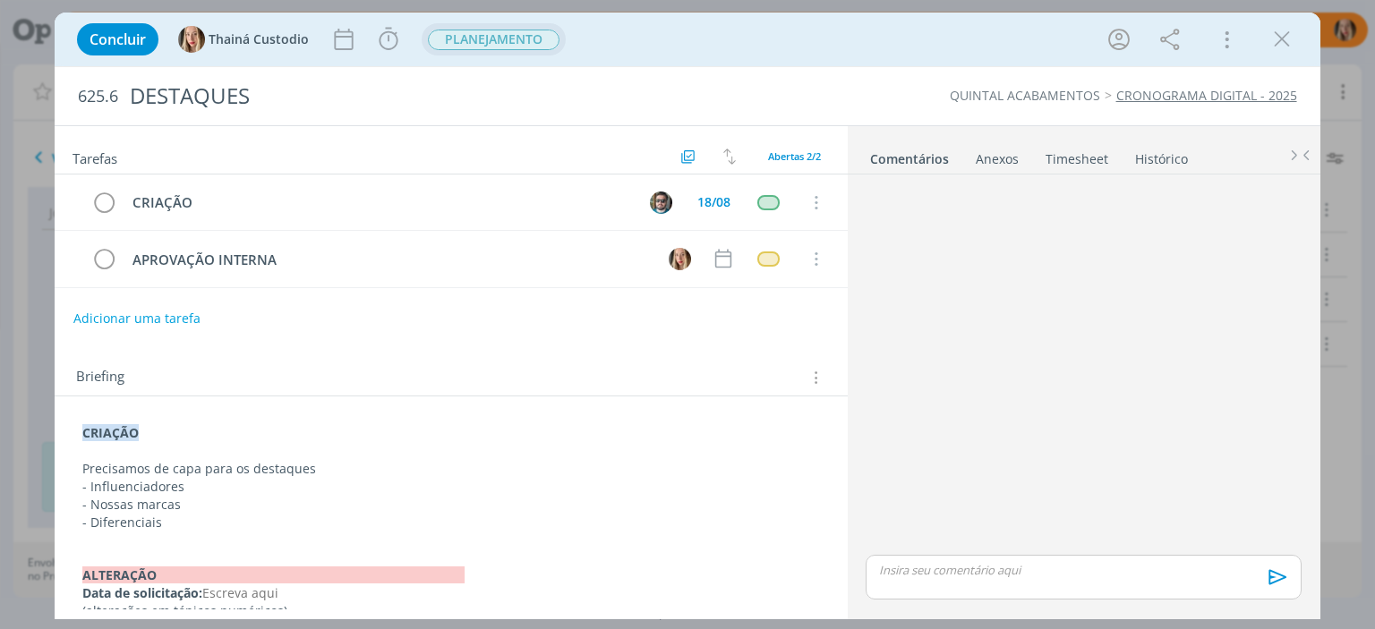
click at [505, 46] on span "PLANEJAMENTO" at bounding box center [494, 40] width 132 height 21
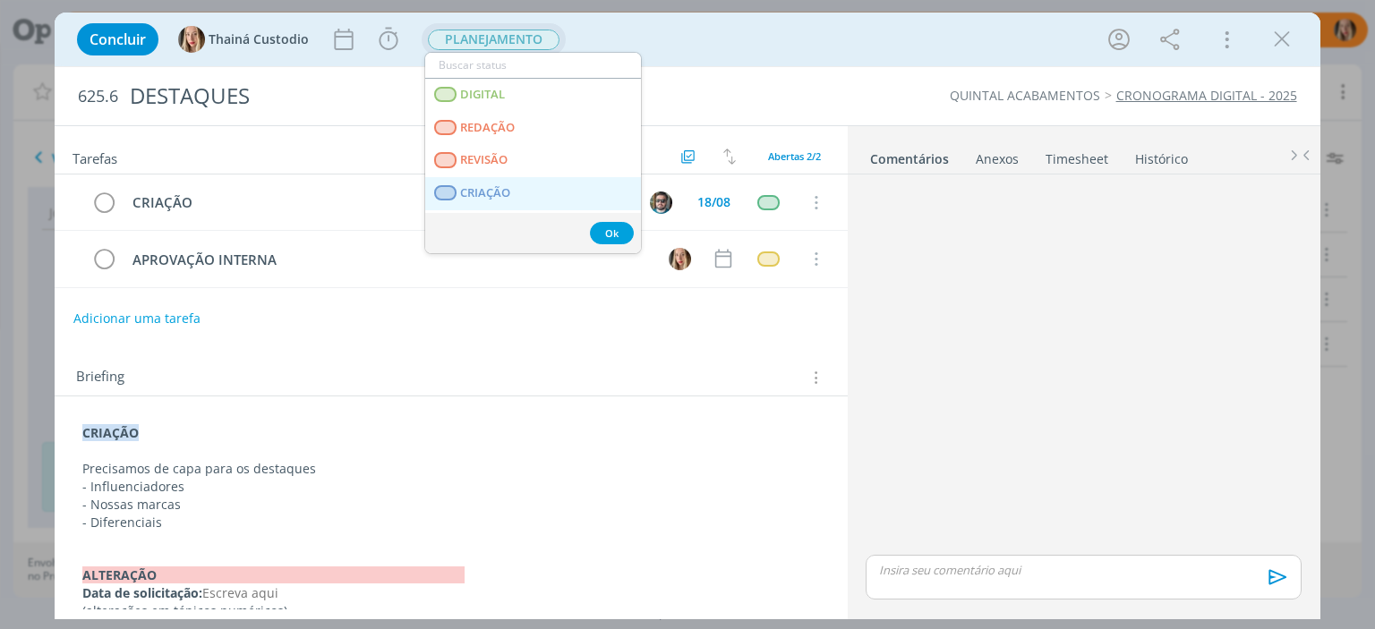
click at [493, 192] on span "CRIAÇÃO" at bounding box center [486, 193] width 50 height 14
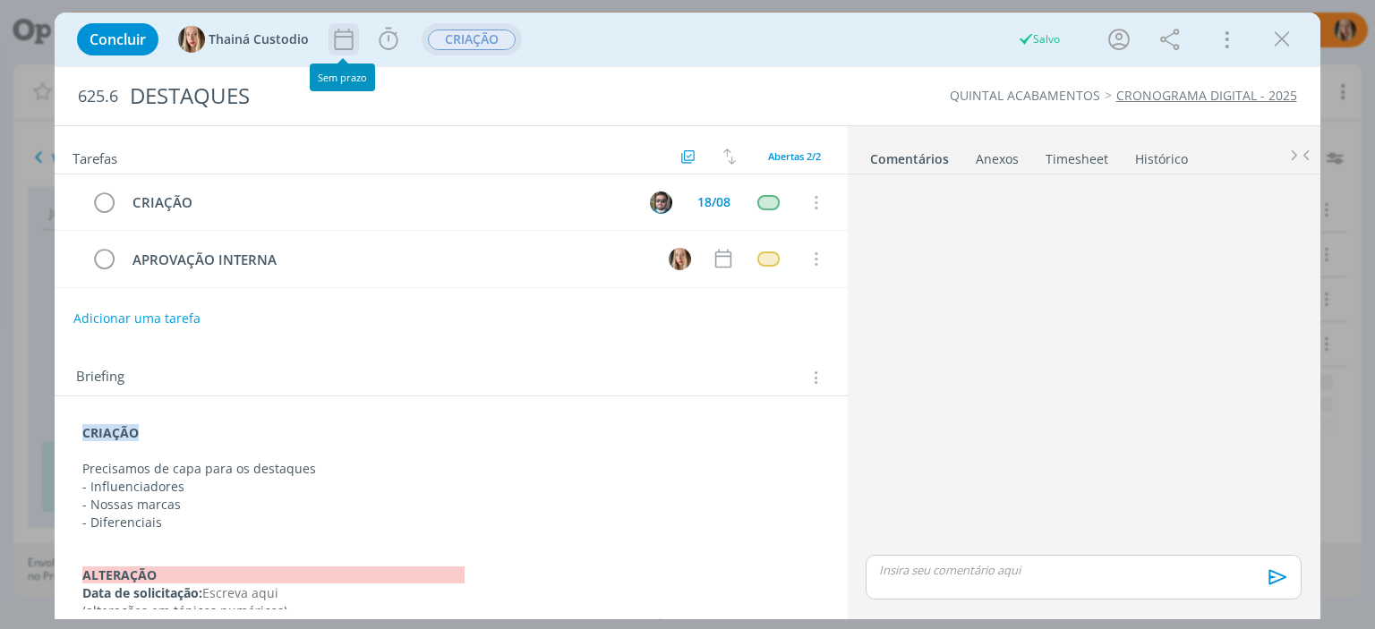
click at [342, 42] on icon "dialog" at bounding box center [343, 39] width 27 height 27
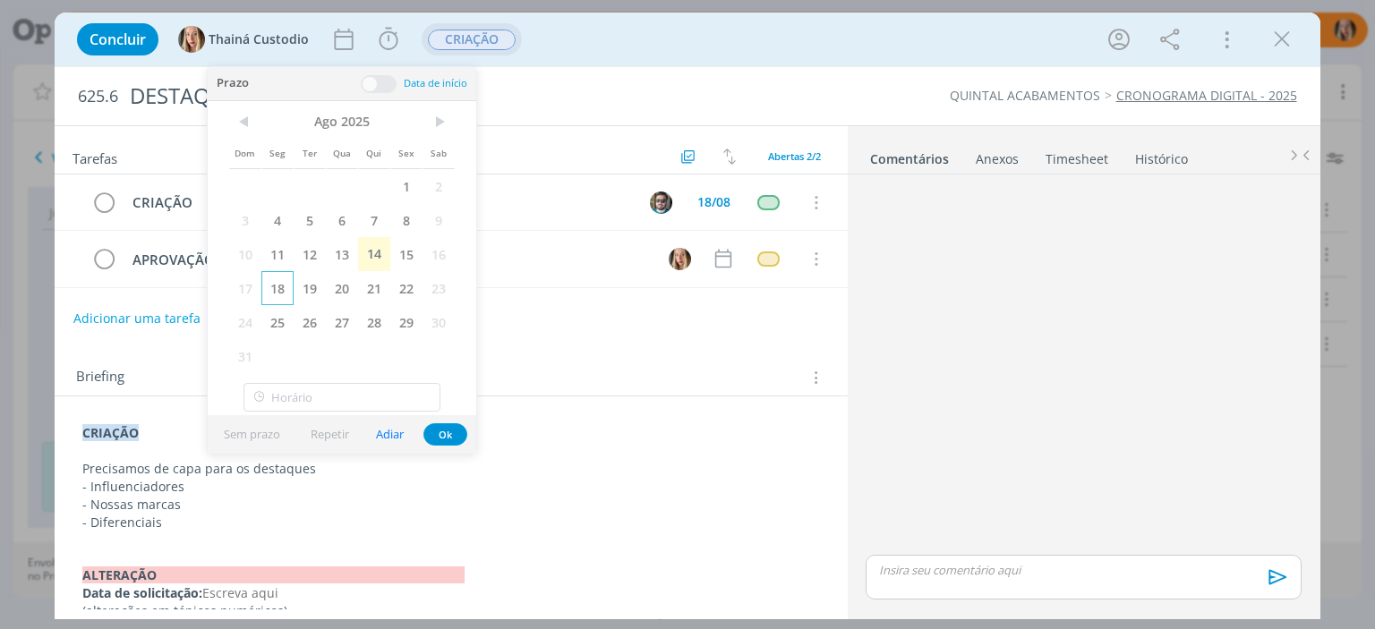
click at [288, 280] on span "18" at bounding box center [277, 288] width 32 height 34
click at [437, 431] on button "Ok" at bounding box center [445, 434] width 44 height 22
